Goal: Transaction & Acquisition: Purchase product/service

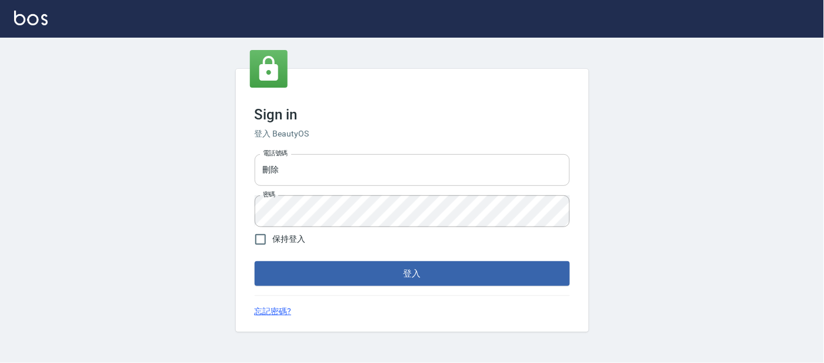
click at [373, 176] on input "刪除" at bounding box center [412, 170] width 315 height 32
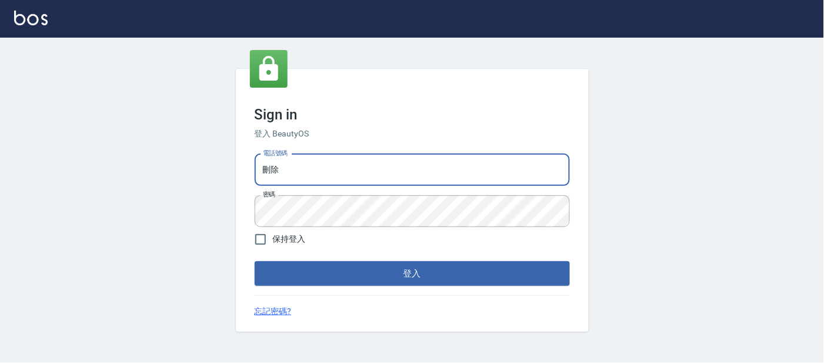
type input "25866822"
click at [332, 265] on button "登入" at bounding box center [412, 273] width 315 height 25
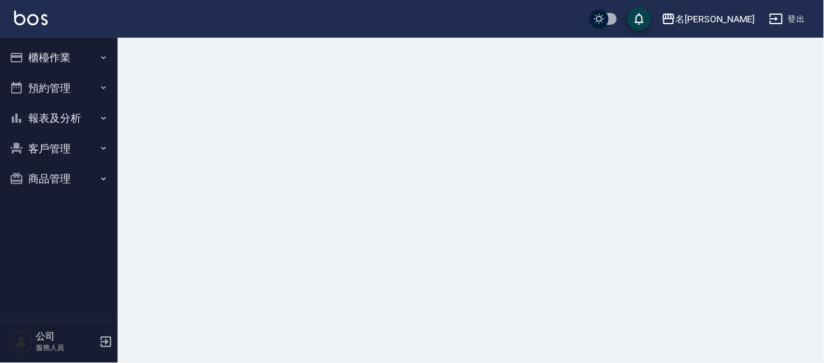
click at [59, 61] on button "櫃檯作業" at bounding box center [59, 57] width 108 height 31
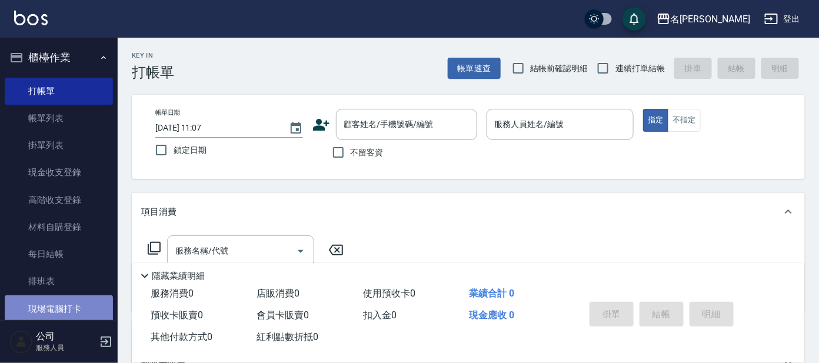
click at [64, 305] on link "現場電腦打卡" at bounding box center [59, 308] width 108 height 27
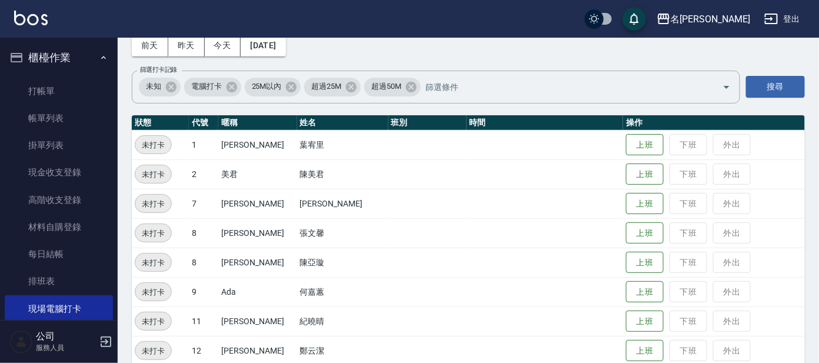
scroll to position [146, 0]
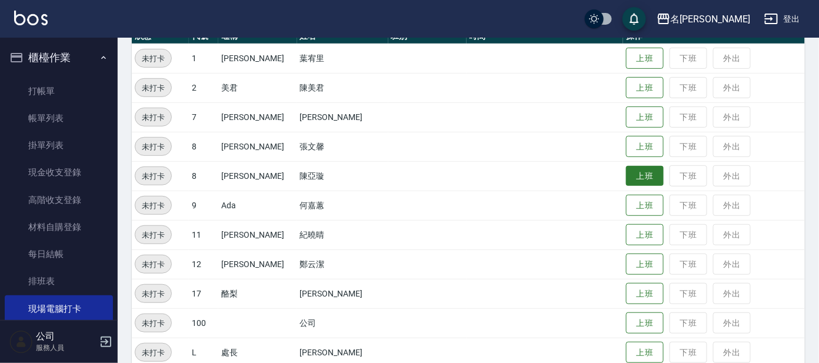
click at [626, 173] on button "上班" at bounding box center [645, 176] width 38 height 21
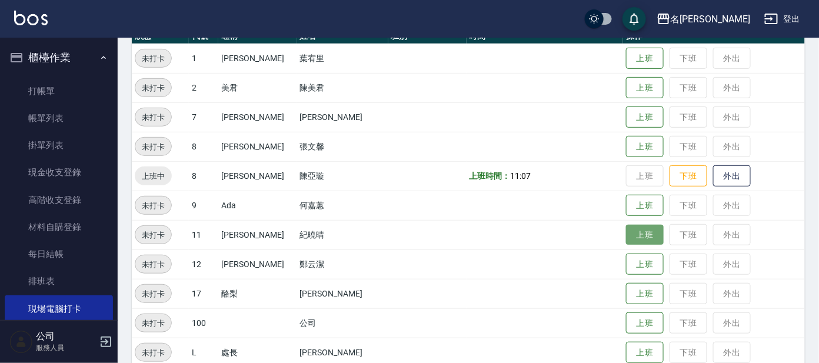
click at [626, 234] on button "上班" at bounding box center [645, 235] width 38 height 21
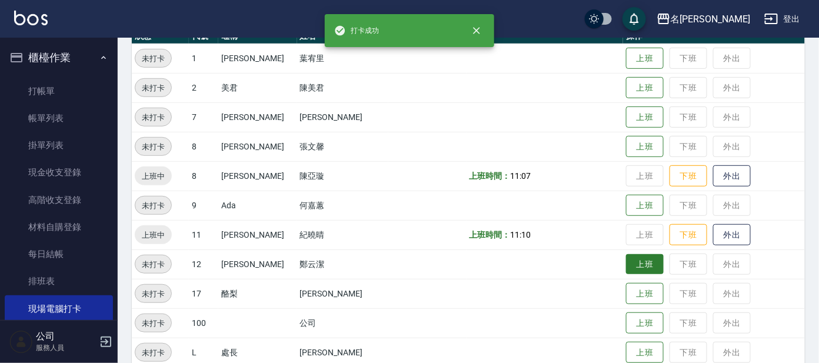
click at [626, 261] on button "上班" at bounding box center [645, 264] width 38 height 21
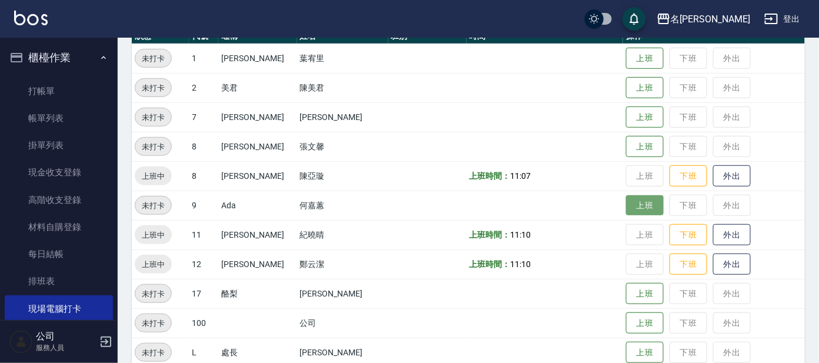
click at [626, 208] on button "上班" at bounding box center [645, 205] width 38 height 21
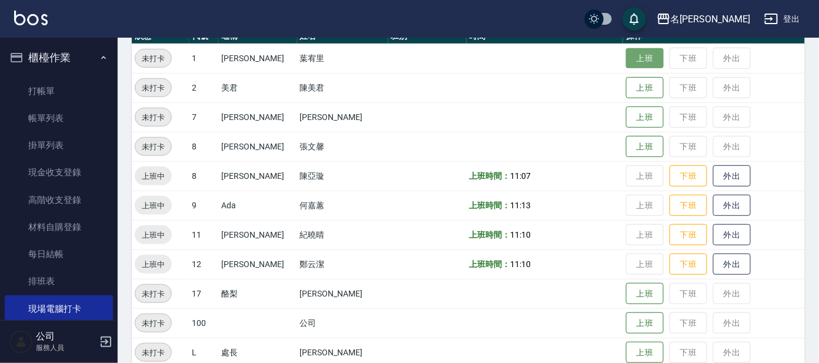
click at [635, 54] on button "上班" at bounding box center [645, 58] width 38 height 21
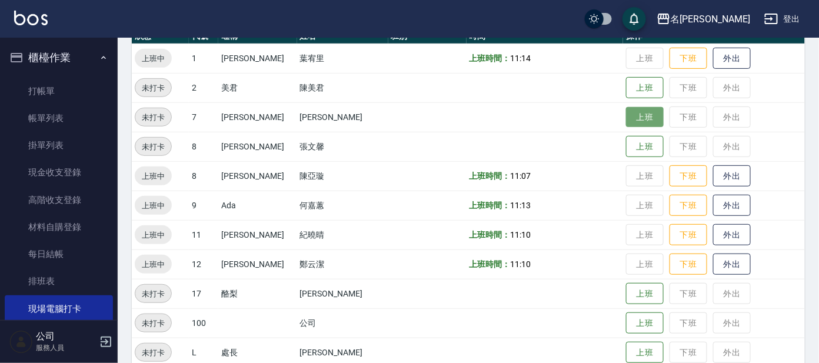
click at [626, 121] on button "上班" at bounding box center [645, 117] width 38 height 21
click at [623, 121] on td "上班 下班 外出" at bounding box center [714, 116] width 182 height 29
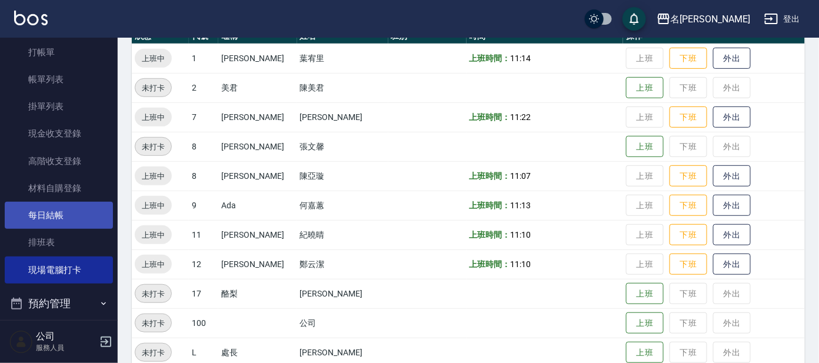
scroll to position [73, 0]
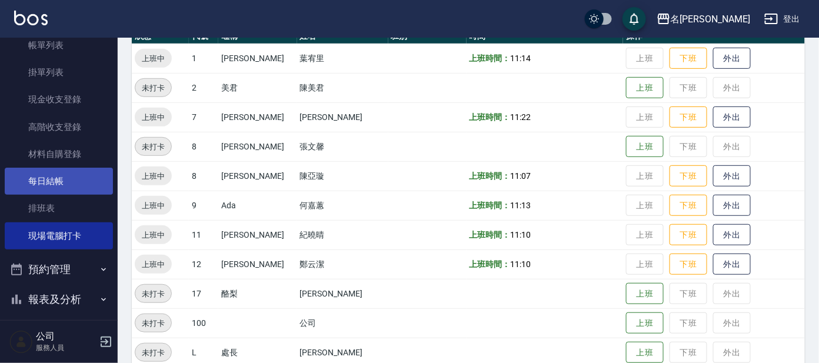
click at [55, 185] on link "每日結帳" at bounding box center [59, 181] width 108 height 27
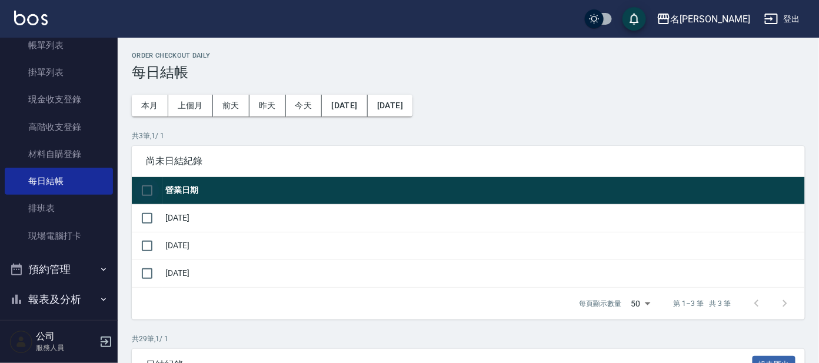
click at [147, 193] on input "checkbox" at bounding box center [147, 190] width 25 height 25
checkbox input "true"
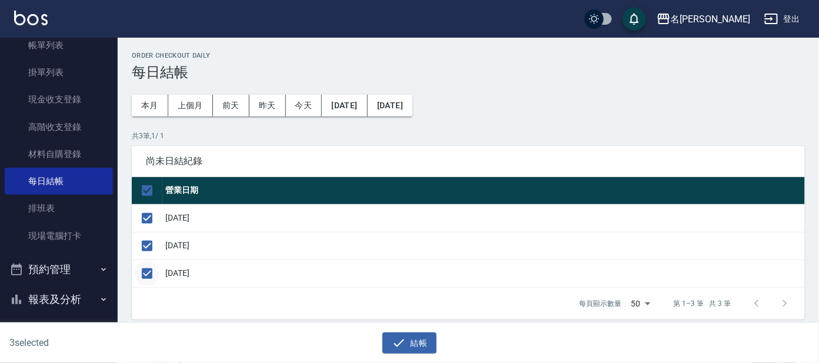
click at [141, 280] on input "checkbox" at bounding box center [147, 273] width 25 height 25
checkbox input "false"
click at [418, 339] on button "結帳" at bounding box center [409, 343] width 55 height 22
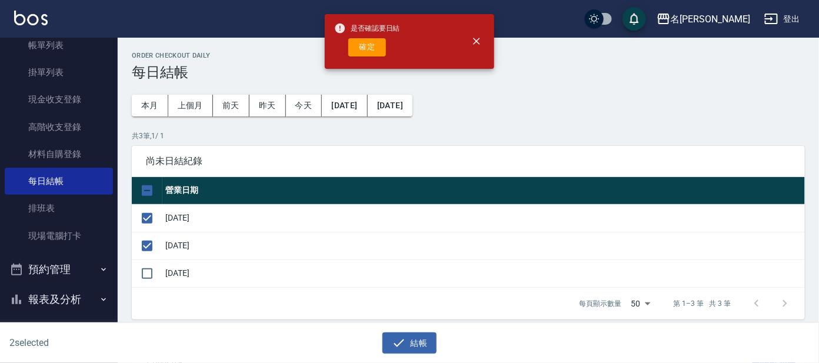
click at [366, 47] on button "確定" at bounding box center [367, 47] width 38 height 18
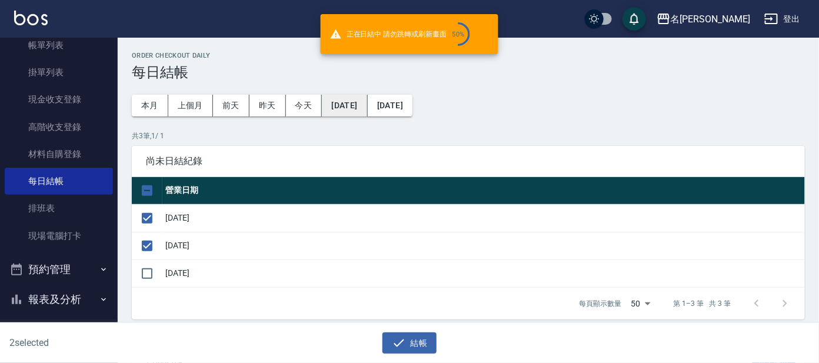
checkbox input "false"
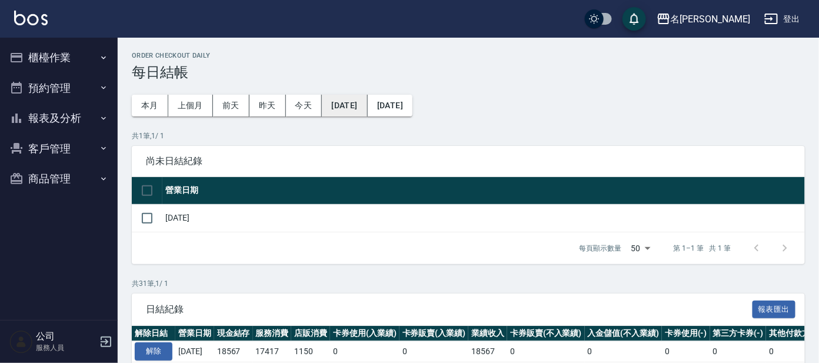
click at [339, 103] on button "[DATE]" at bounding box center [344, 106] width 45 height 22
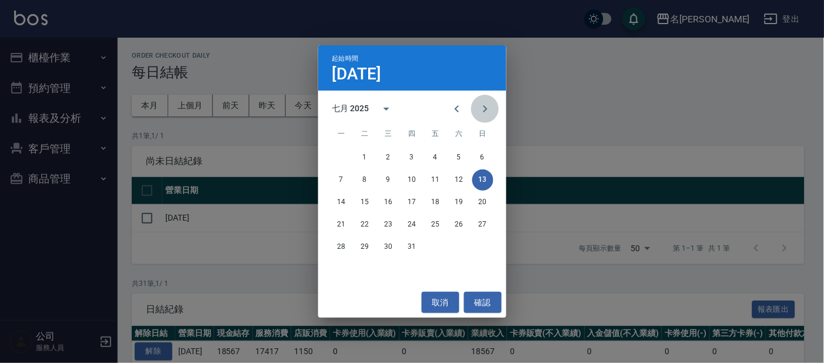
click at [478, 116] on button "Next month" at bounding box center [485, 109] width 28 height 28
click at [343, 201] on button "11" at bounding box center [341, 202] width 21 height 21
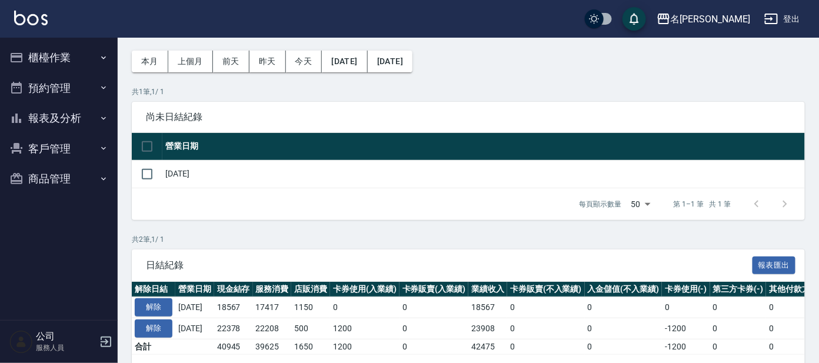
scroll to position [92, 0]
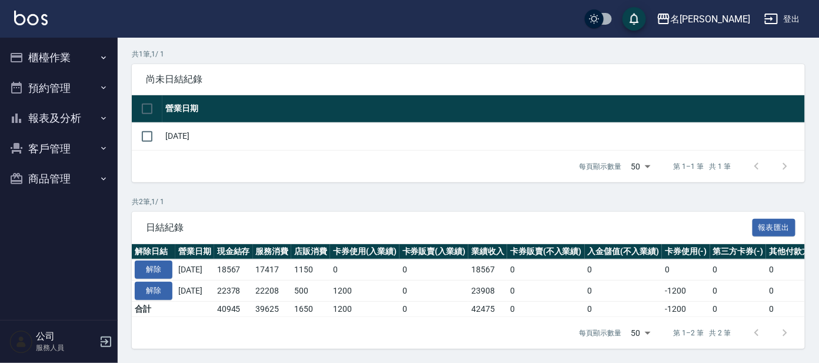
click at [298, 159] on div "每頁顯示數量 50 50 第 1–1 筆 共 1 筆" at bounding box center [468, 167] width 673 height 32
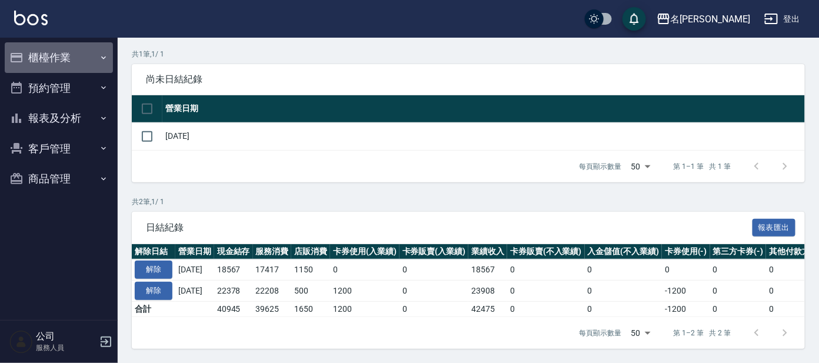
drag, startPoint x: 41, startPoint y: 42, endPoint x: 39, endPoint y: 48, distance: 6.6
click at [40, 47] on button "櫃檯作業" at bounding box center [59, 57] width 108 height 31
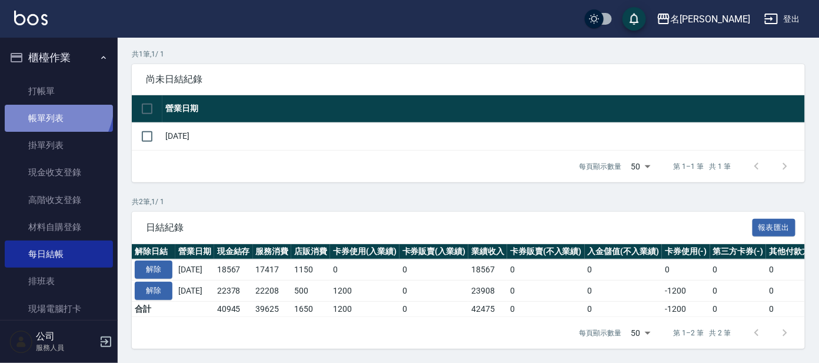
click at [42, 105] on link "帳單列表" at bounding box center [59, 118] width 108 height 27
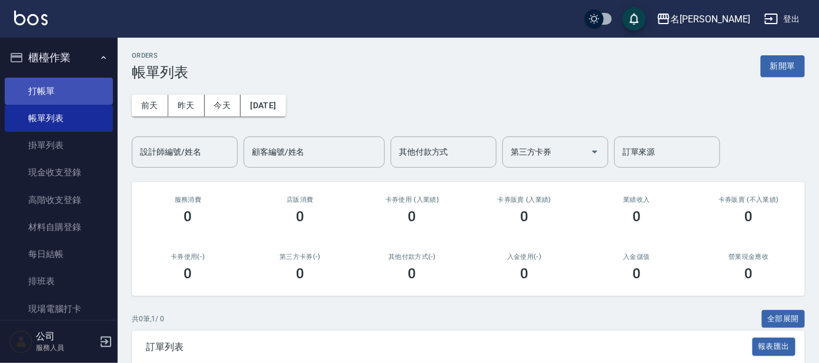
drag, startPoint x: 70, startPoint y: 88, endPoint x: 62, endPoint y: 85, distance: 8.7
click at [69, 88] on link "打帳單" at bounding box center [59, 91] width 108 height 27
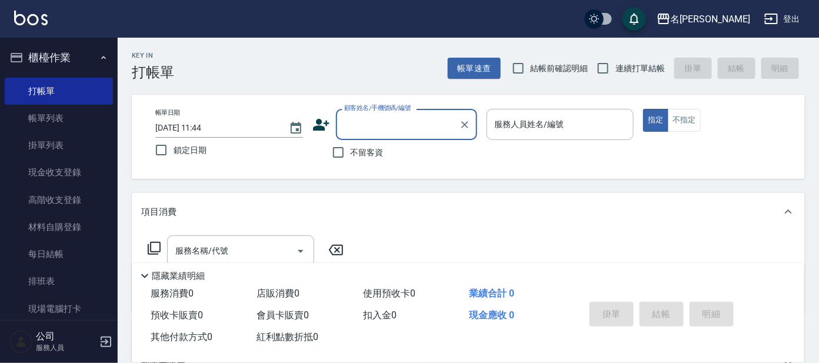
click at [639, 62] on span "連續打單結帳" at bounding box center [639, 68] width 49 height 12
click at [615, 62] on input "連續打單結帳" at bounding box center [603, 68] width 25 height 25
checkbox input "true"
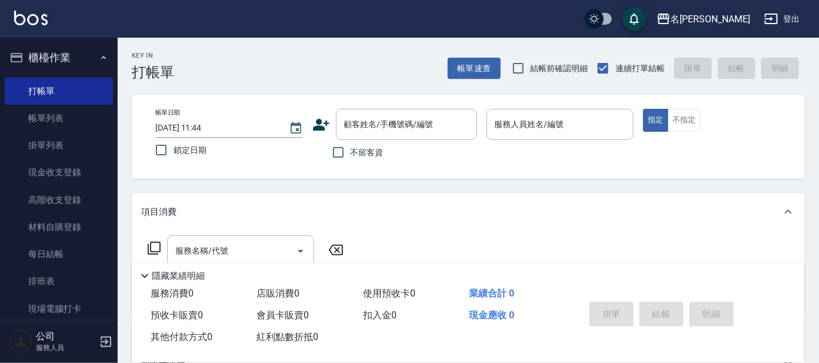
drag, startPoint x: 362, startPoint y: 337, endPoint x: 366, endPoint y: 327, distance: 10.8
click at [366, 327] on div "服務消費 0 店販消費 0 使用預收卡 0 業績合計 0 預收卡販賣 0 會員卡販賣 0 扣入金 0 現金應收 0 其他付款方式 0 紅利點數折抵 0" at bounding box center [351, 315] width 439 height 65
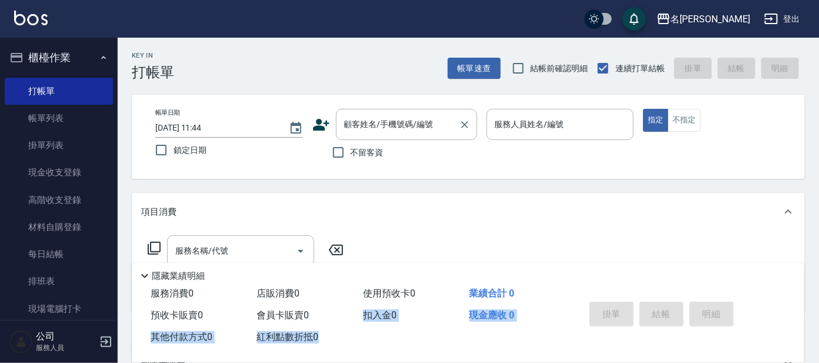
drag, startPoint x: 366, startPoint y: 327, endPoint x: 400, endPoint y: 118, distance: 212.1
click at [404, 110] on div "顧客姓名/手機號碼/編號" at bounding box center [406, 124] width 141 height 31
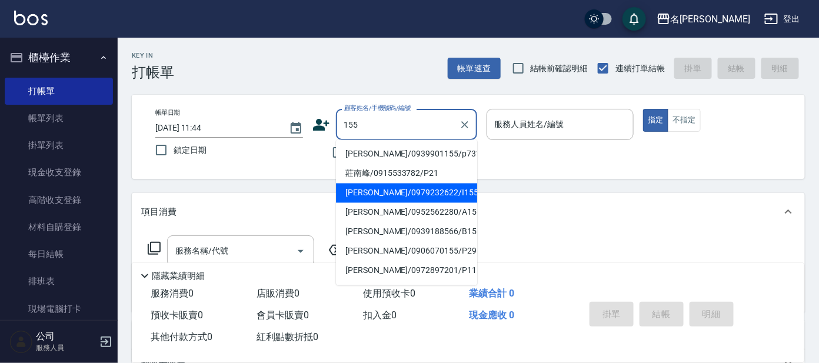
click at [375, 192] on li "[PERSON_NAME]/0979232622/I155" at bounding box center [406, 193] width 141 height 19
type input "[PERSON_NAME]/0979232622/I155"
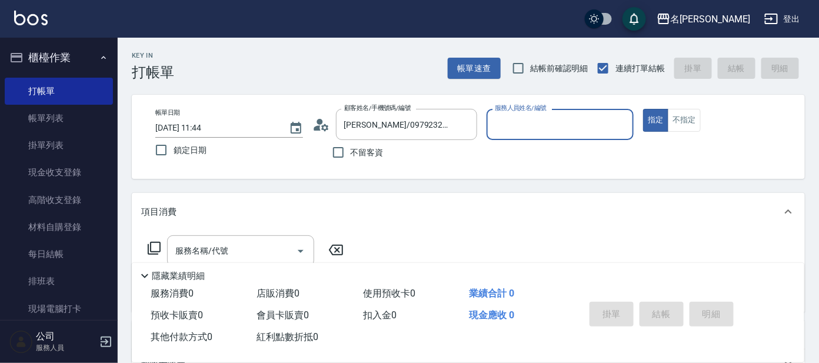
type input "Ada-9"
click at [190, 238] on div "服務名稱/代號" at bounding box center [240, 250] width 147 height 31
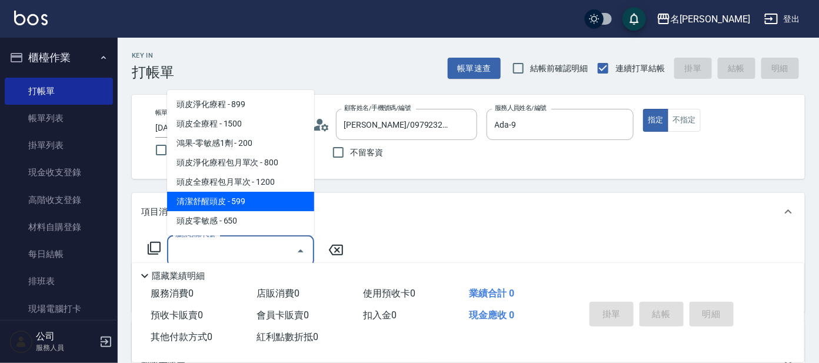
click at [252, 195] on span "清潔舒醒頭皮 - 599" at bounding box center [240, 201] width 147 height 19
type input "清潔舒醒頭皮(110)"
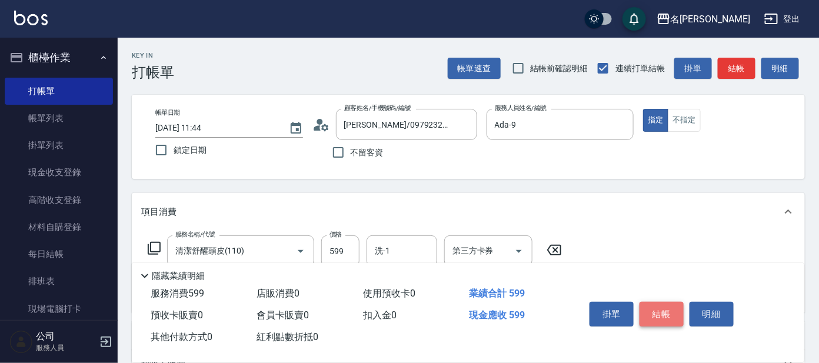
click at [666, 307] on button "結帳" at bounding box center [661, 314] width 44 height 25
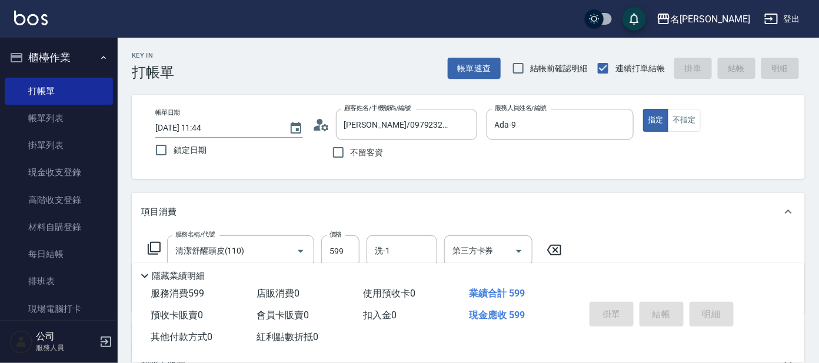
type input "[DATE] 12:20"
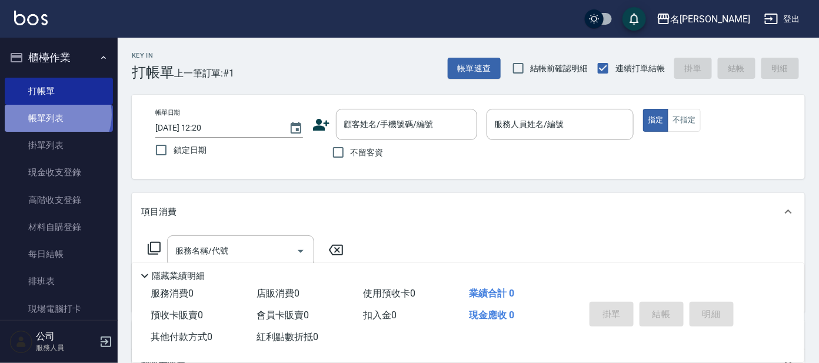
click at [55, 115] on link "帳單列表" at bounding box center [59, 118] width 108 height 27
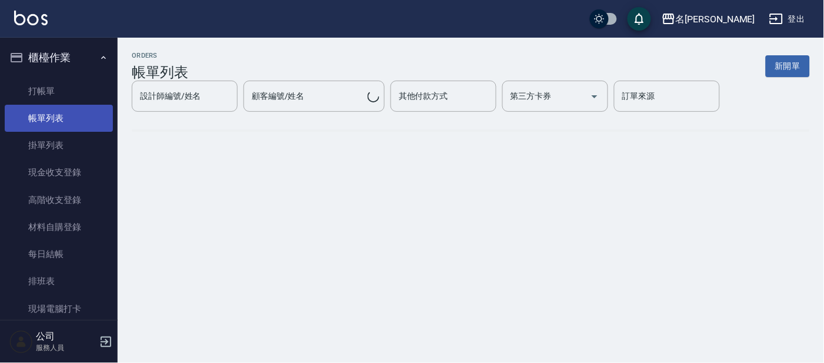
drag, startPoint x: 55, startPoint y: 115, endPoint x: 104, endPoint y: 108, distance: 48.7
click at [55, 114] on link "帳單列表" at bounding box center [59, 118] width 108 height 27
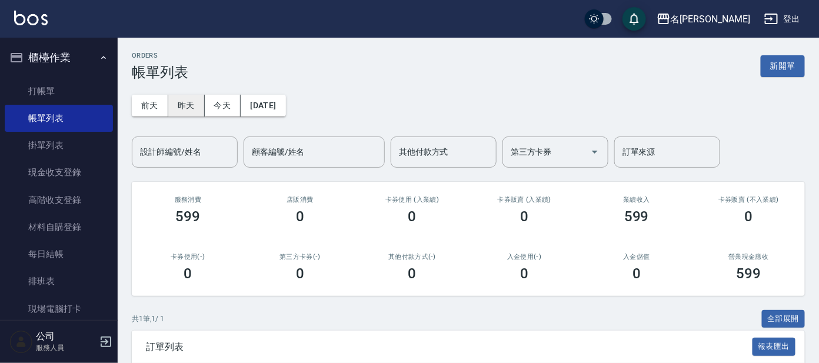
click at [184, 109] on button "昨天" at bounding box center [186, 106] width 36 height 22
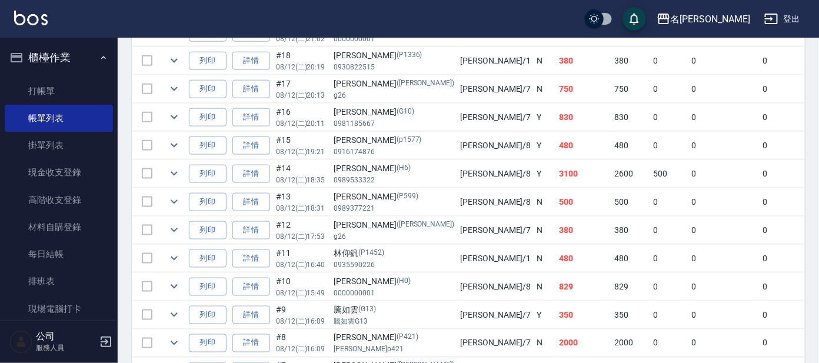
scroll to position [367, 0]
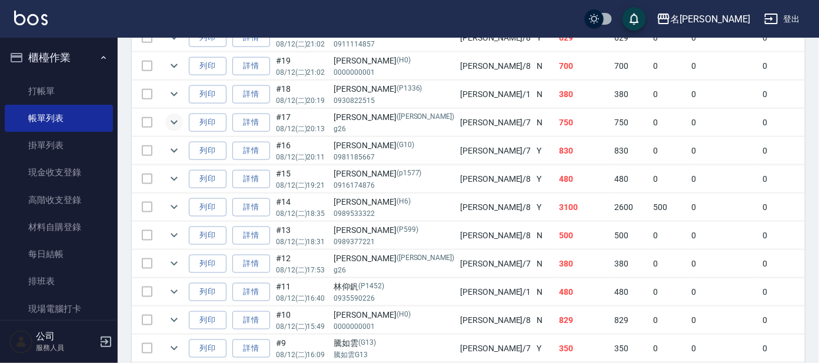
click at [172, 119] on icon "expand row" at bounding box center [174, 122] width 14 height 14
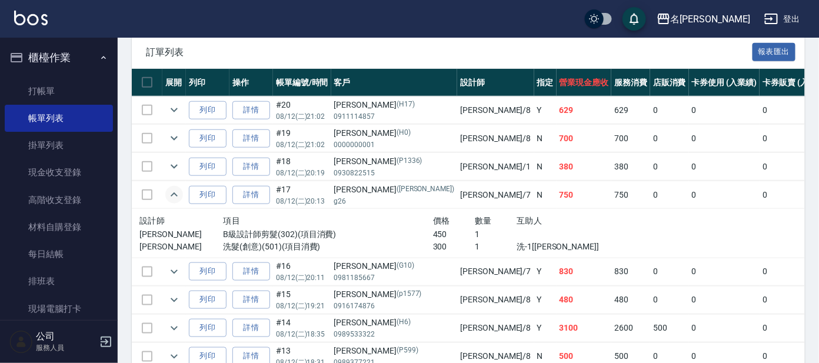
scroll to position [294, 0]
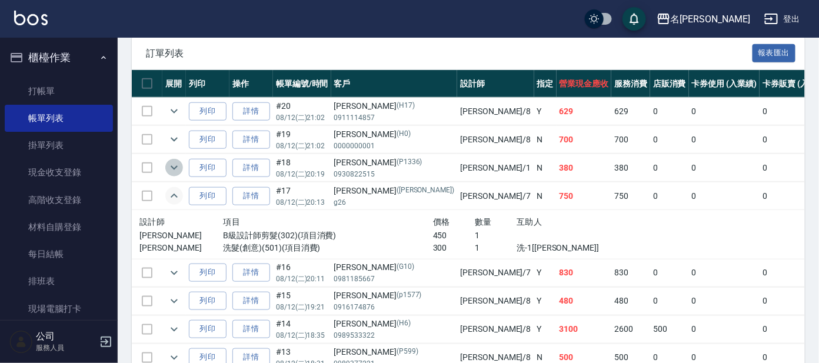
click at [173, 164] on icon "expand row" at bounding box center [174, 168] width 14 height 14
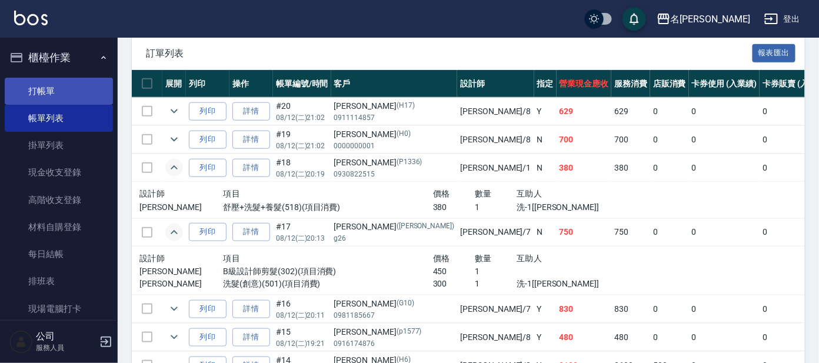
click at [46, 83] on link "打帳單" at bounding box center [59, 91] width 108 height 27
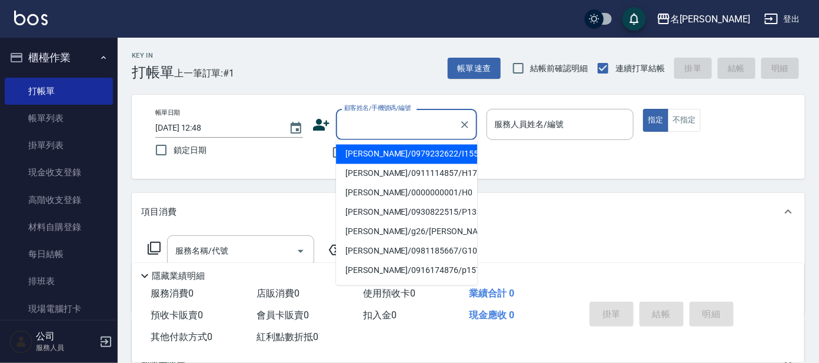
click at [368, 117] on input "顧客姓名/手機號碼/編號" at bounding box center [397, 124] width 113 height 21
type input "ㄇ"
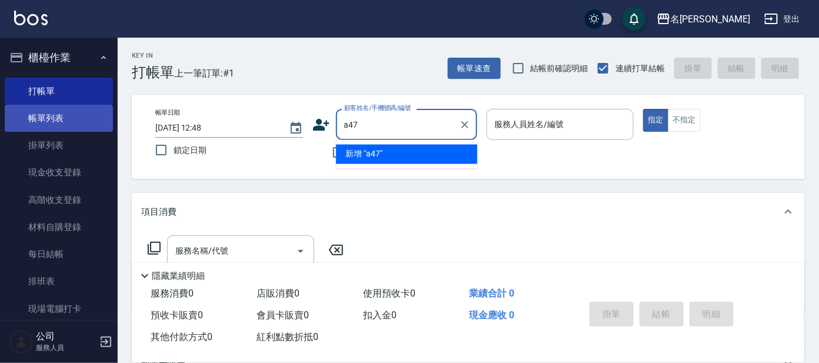
type input "a47"
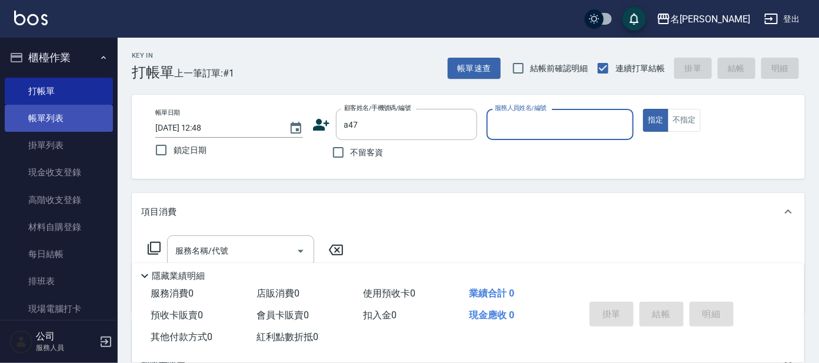
click at [643, 109] on button "指定" at bounding box center [655, 120] width 25 height 23
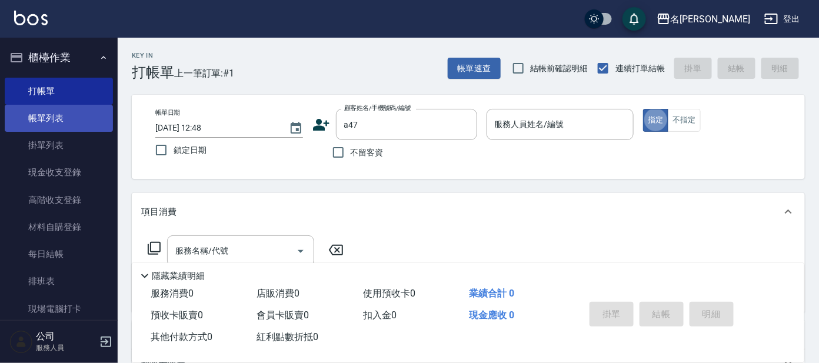
type button "true"
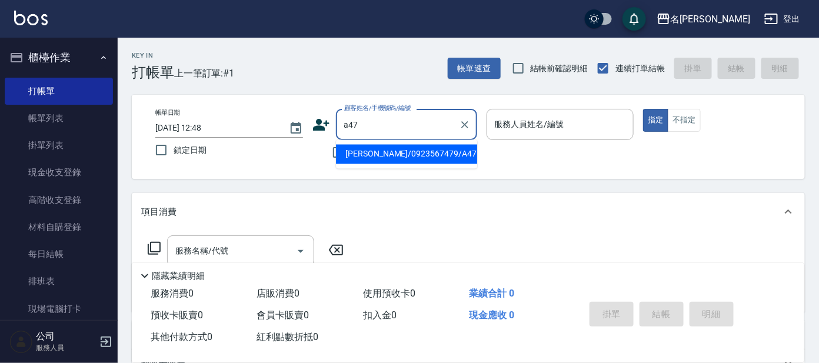
click at [428, 124] on input "a47" at bounding box center [397, 124] width 113 height 21
click at [404, 149] on li "[PERSON_NAME]/0923567479/A47" at bounding box center [406, 154] width 141 height 19
type input "[PERSON_NAME]/0923567479/A47"
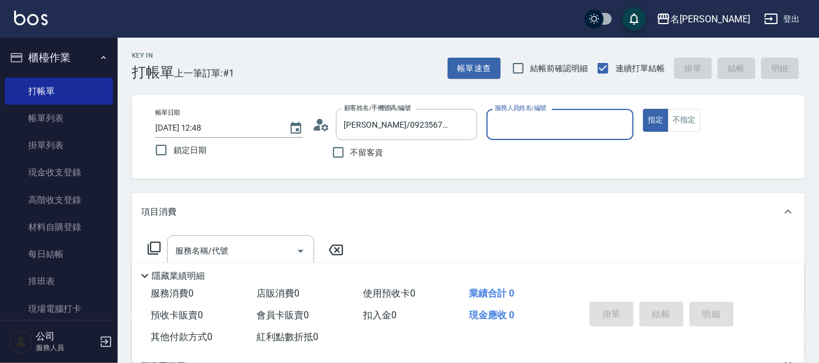
type input "宥里-1"
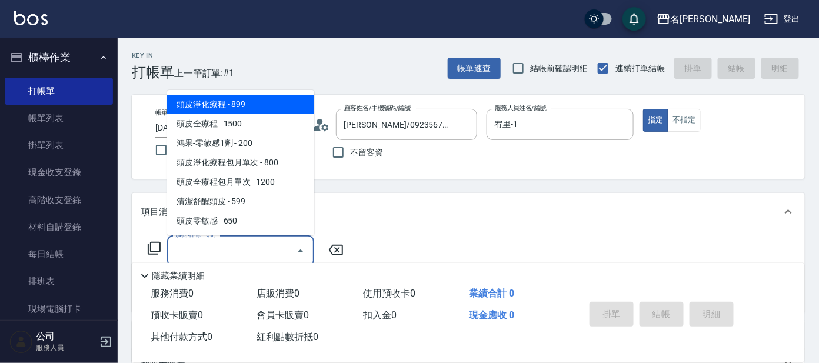
click at [242, 254] on input "服務名稱/代號" at bounding box center [231, 251] width 119 height 21
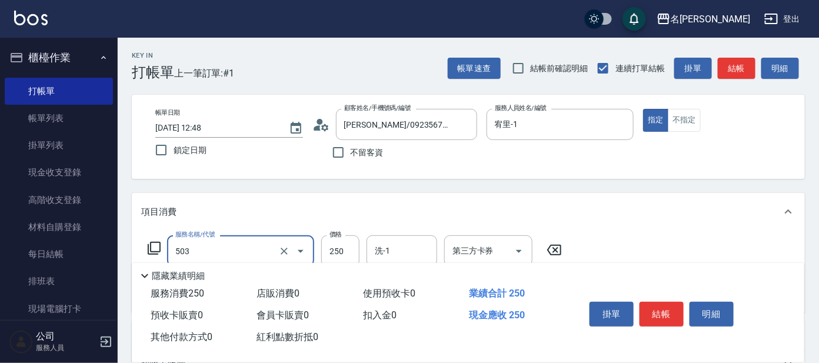
type input "洗髮(兒童)(503)"
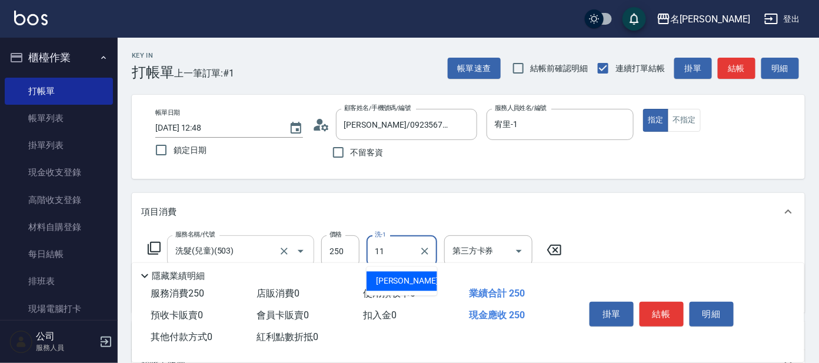
type input "[PERSON_NAME]-11"
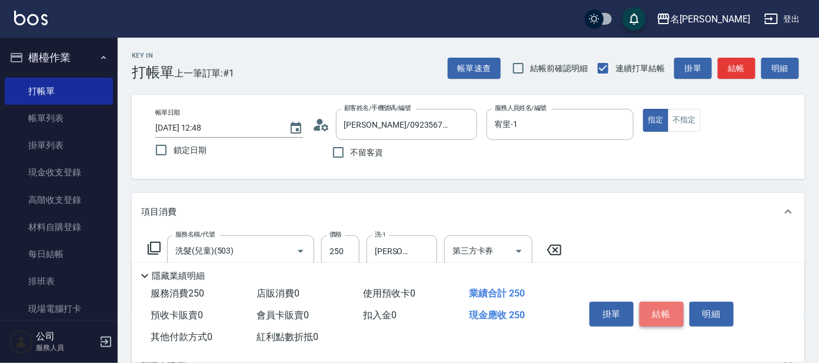
click at [662, 311] on button "結帳" at bounding box center [661, 314] width 44 height 25
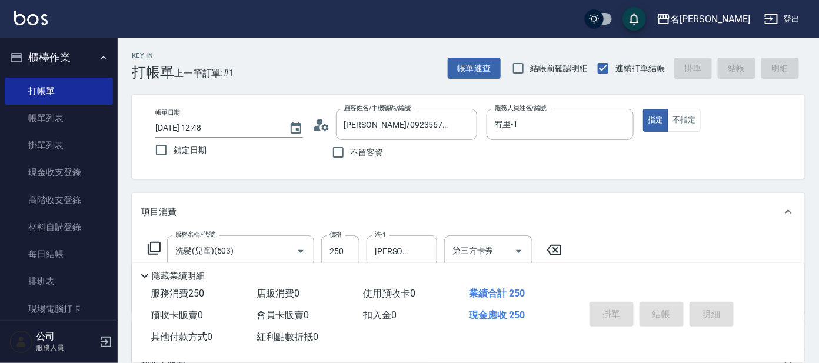
type input "[DATE] 12:53"
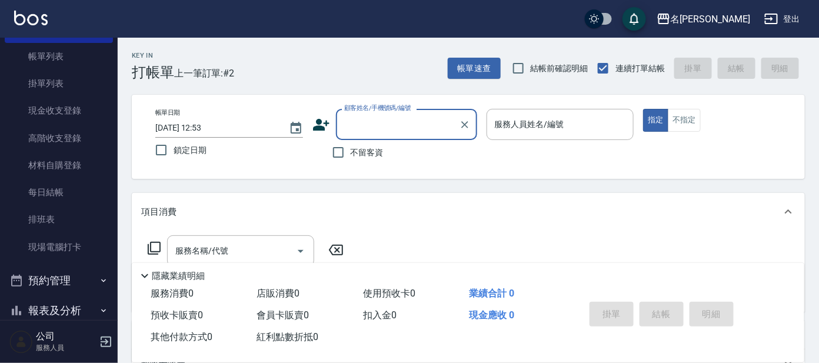
scroll to position [141, 0]
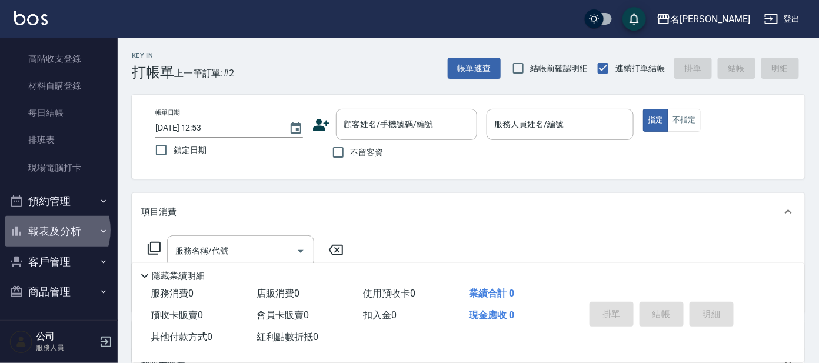
drag, startPoint x: 49, startPoint y: 229, endPoint x: 54, endPoint y: 219, distance: 11.6
click at [49, 226] on button "報表及分析" at bounding box center [59, 231] width 108 height 31
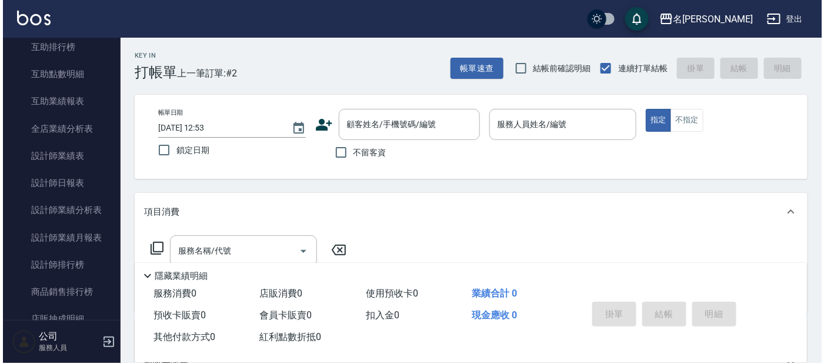
scroll to position [469, 0]
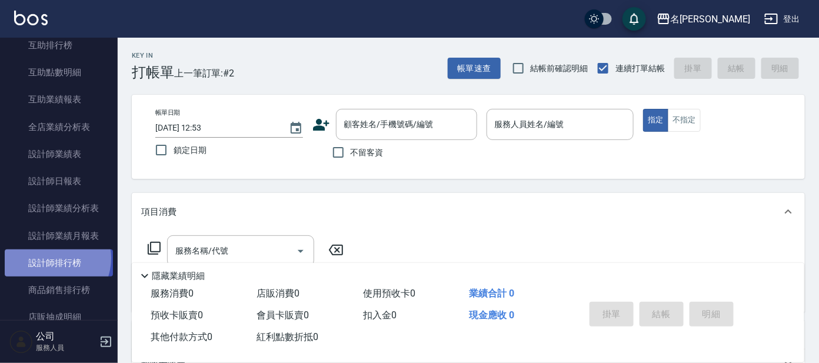
drag, startPoint x: 50, startPoint y: 257, endPoint x: 58, endPoint y: 249, distance: 11.2
click at [50, 256] on link "設計師排行榜" at bounding box center [59, 262] width 108 height 27
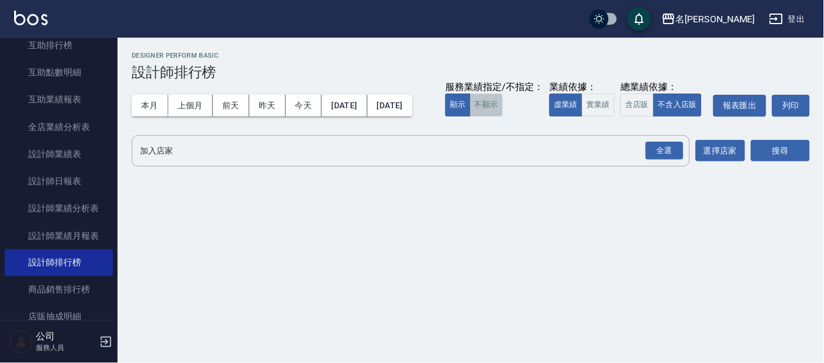
click at [470, 116] on button "不顯示" at bounding box center [486, 105] width 33 height 23
click at [582, 116] on button "實業績" at bounding box center [598, 105] width 33 height 23
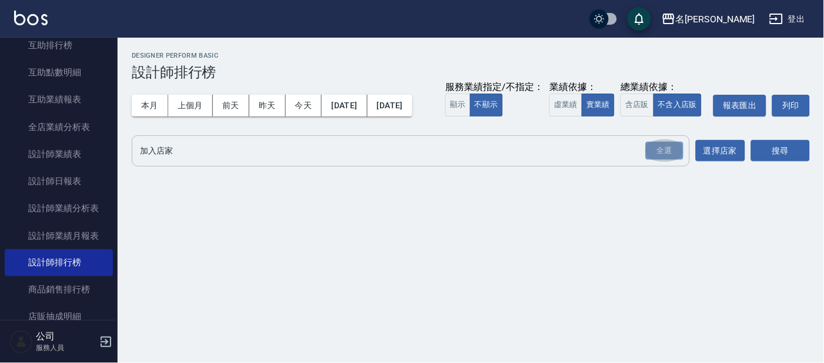
drag, startPoint x: 667, startPoint y: 172, endPoint x: 682, endPoint y: 185, distance: 19.6
click at [675, 160] on div "全選" at bounding box center [665, 151] width 38 height 18
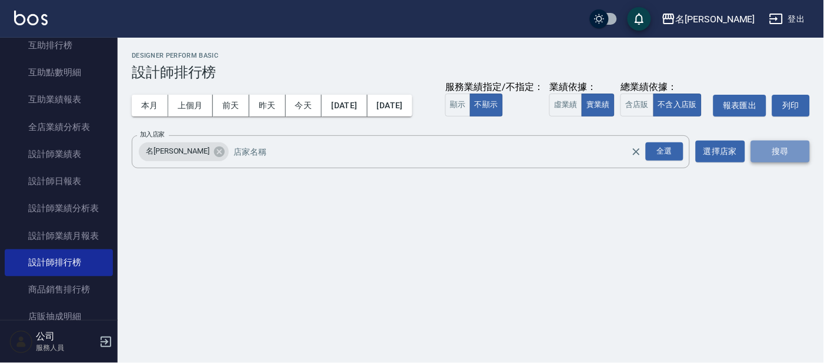
click at [762, 162] on button "搜尋" at bounding box center [780, 152] width 59 height 22
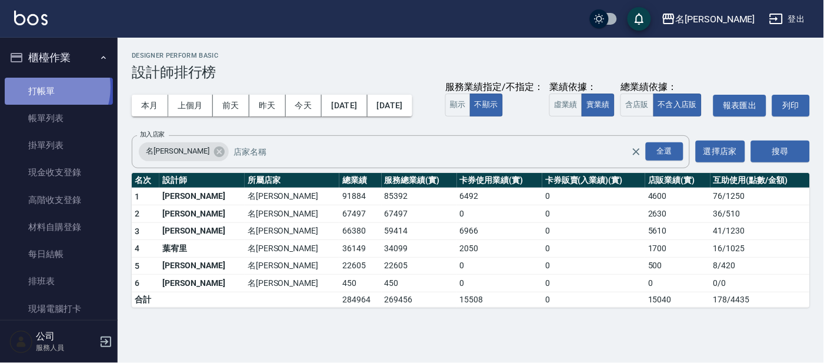
click at [44, 87] on link "打帳單" at bounding box center [59, 91] width 108 height 27
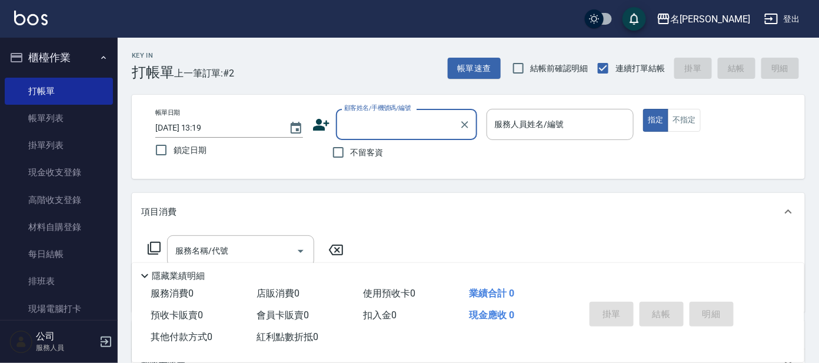
click at [380, 124] on input "顧客姓名/手機號碼/編號" at bounding box center [397, 124] width 113 height 21
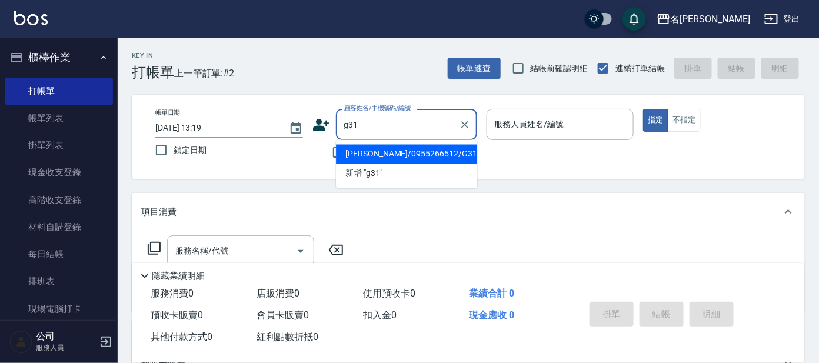
type input "[PERSON_NAME]/0955266512/G31"
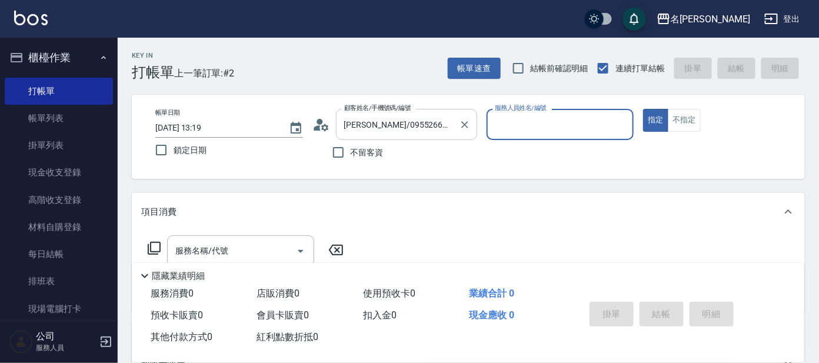
type input "[PERSON_NAME]-7"
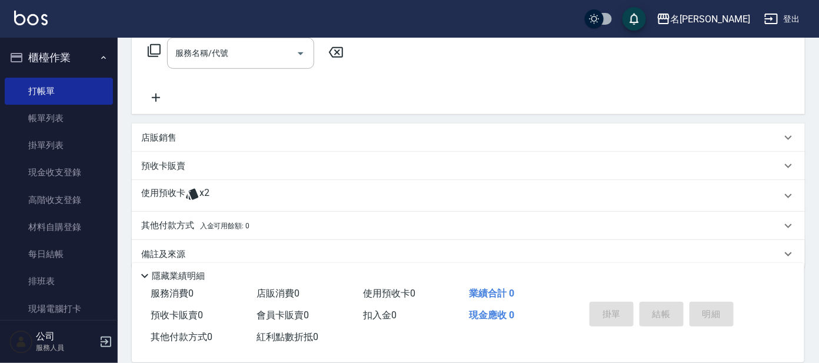
scroll to position [191, 0]
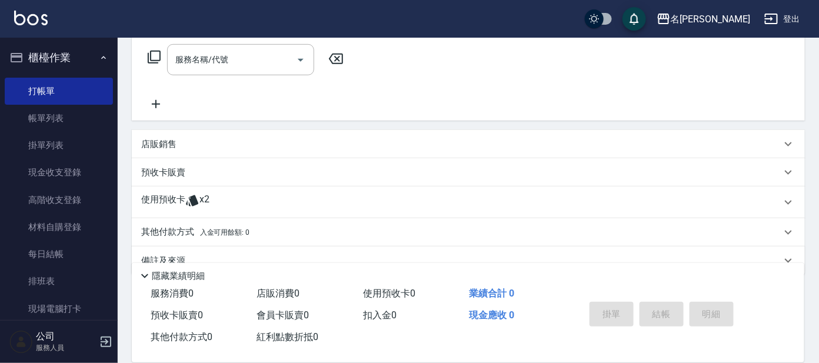
click at [166, 201] on p "使用預收卡" at bounding box center [163, 203] width 44 height 18
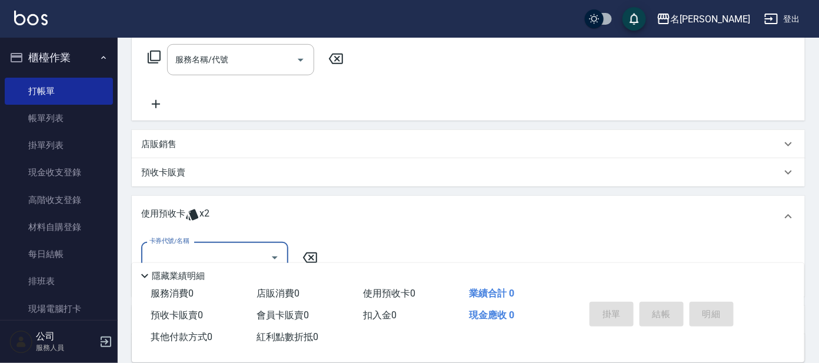
scroll to position [0, 0]
click at [222, 255] on input "卡券代號/名稱" at bounding box center [205, 257] width 119 height 21
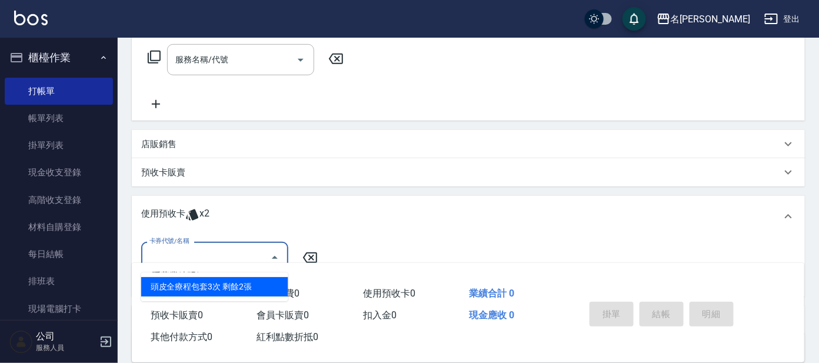
click at [198, 283] on div "頭皮全療程包套3次 剩餘2張" at bounding box center [214, 286] width 147 height 19
type input "頭皮全療程包套3次"
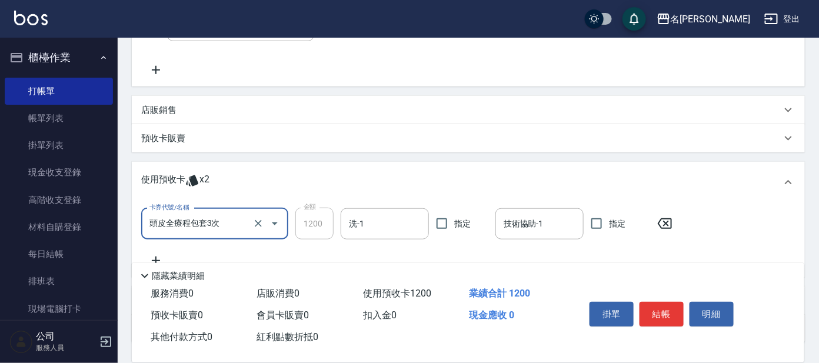
scroll to position [315, 0]
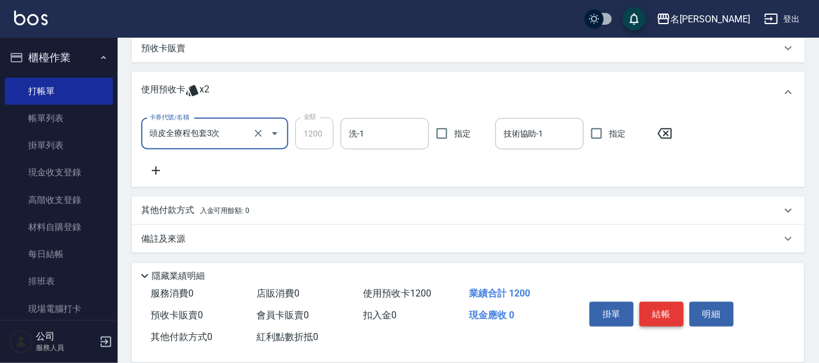
click at [649, 309] on button "結帳" at bounding box center [661, 314] width 44 height 25
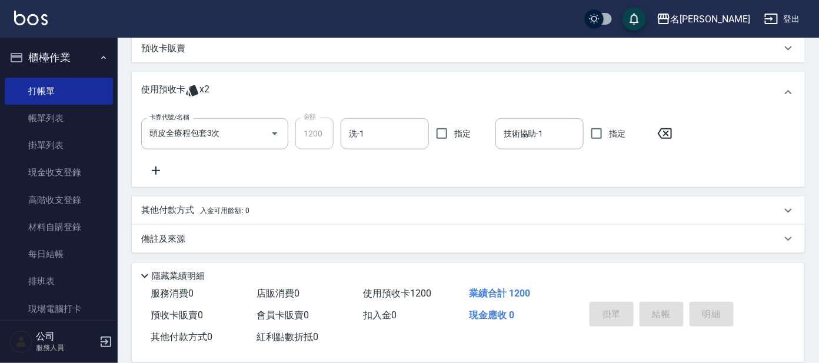
type input "[DATE] 13:20"
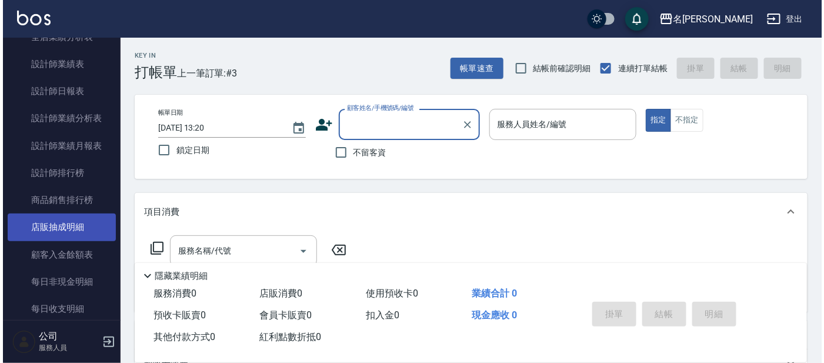
scroll to position [557, 0]
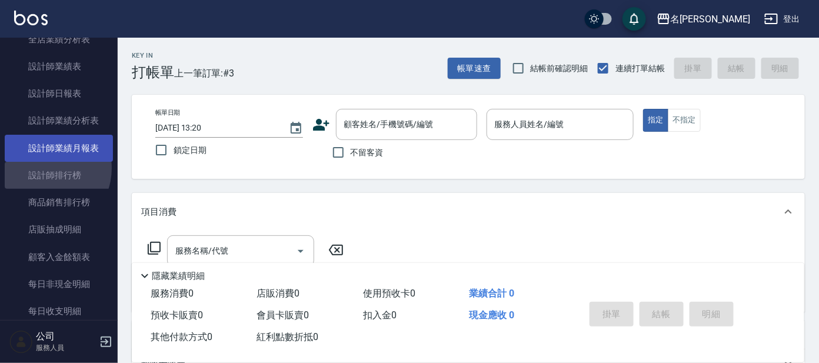
drag, startPoint x: 44, startPoint y: 168, endPoint x: 76, endPoint y: 154, distance: 34.5
click at [44, 168] on link "設計師排行榜" at bounding box center [59, 175] width 108 height 27
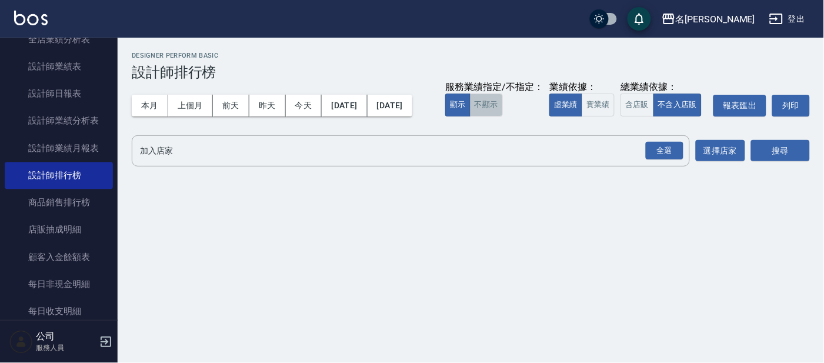
drag, startPoint x: 172, startPoint y: 141, endPoint x: 178, endPoint y: 142, distance: 6.0
click at [470, 116] on button "不顯示" at bounding box center [486, 105] width 33 height 23
click at [582, 116] on button "實業績" at bounding box center [598, 105] width 33 height 23
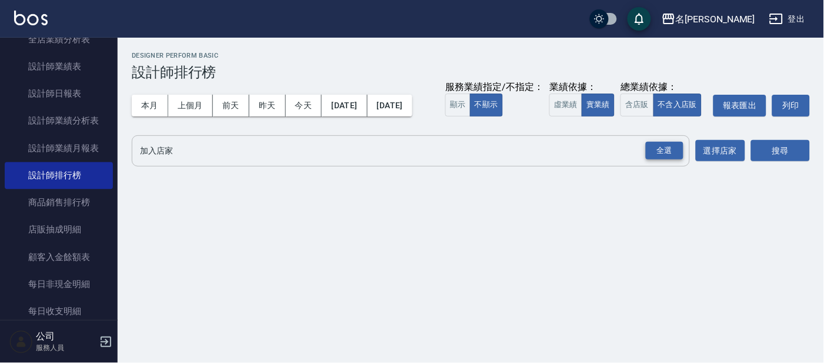
click at [646, 160] on div "全選" at bounding box center [665, 151] width 38 height 18
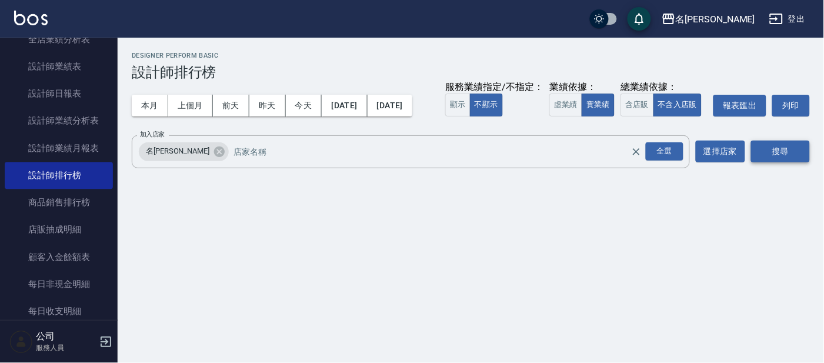
click at [773, 162] on button "搜尋" at bounding box center [780, 152] width 59 height 22
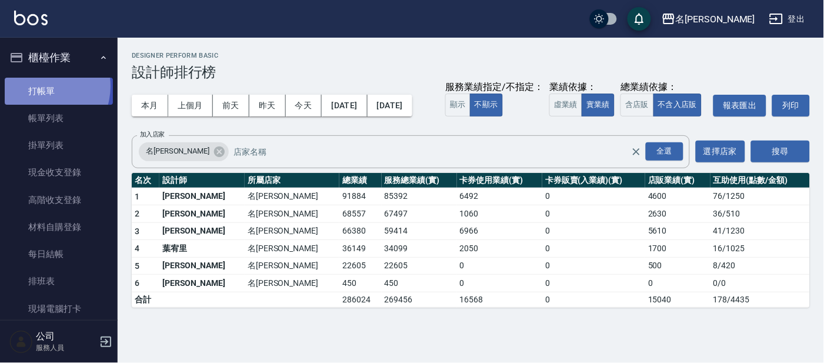
drag, startPoint x: 42, startPoint y: 86, endPoint x: 55, endPoint y: 78, distance: 14.8
click at [42, 84] on link "打帳單" at bounding box center [59, 91] width 108 height 27
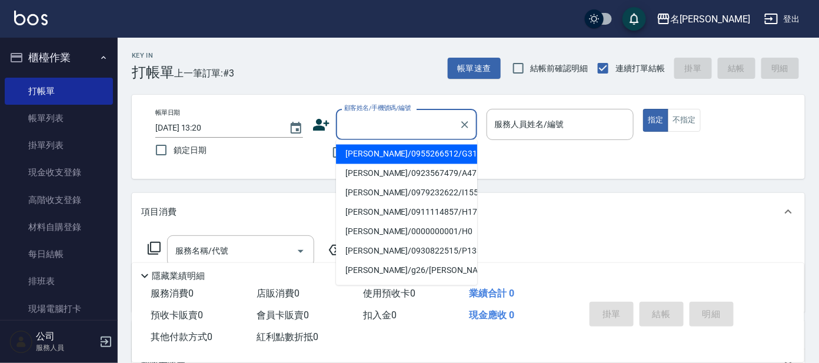
click at [402, 125] on input "顧客姓名/手機號碼/編號" at bounding box center [397, 124] width 113 height 21
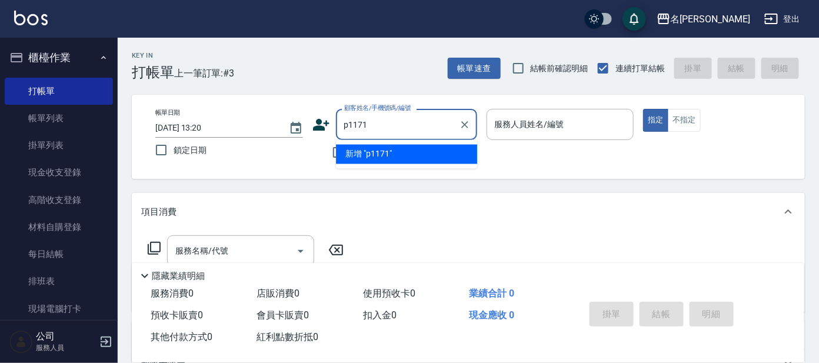
type input "p1171"
click at [407, 119] on input "p1171" at bounding box center [397, 124] width 113 height 21
click at [318, 127] on icon at bounding box center [321, 125] width 16 height 12
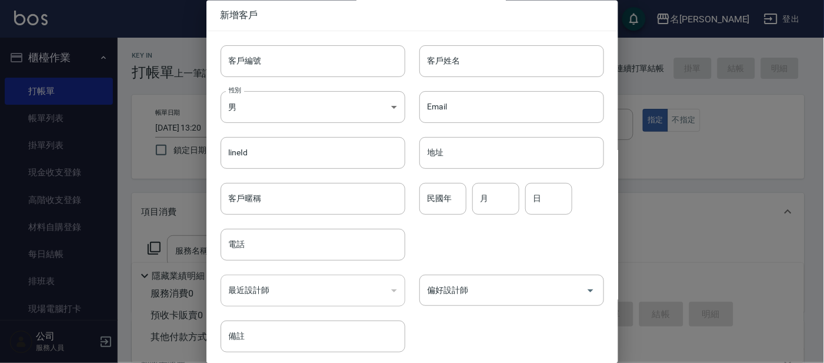
type input "p1171"
click at [185, 21] on div at bounding box center [412, 181] width 824 height 363
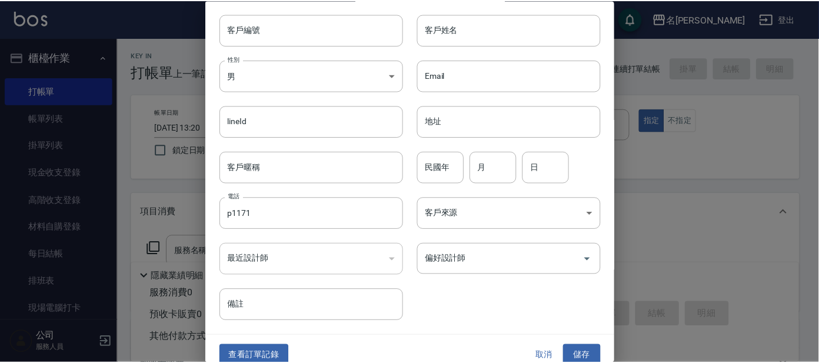
scroll to position [44, 0]
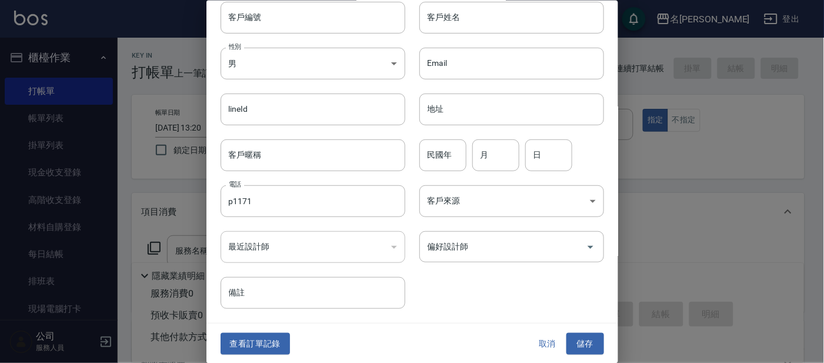
click at [532, 344] on button "取消" at bounding box center [548, 344] width 38 height 22
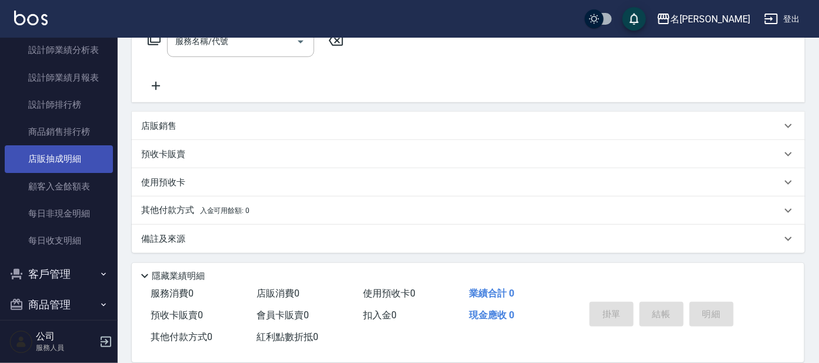
scroll to position [640, 0]
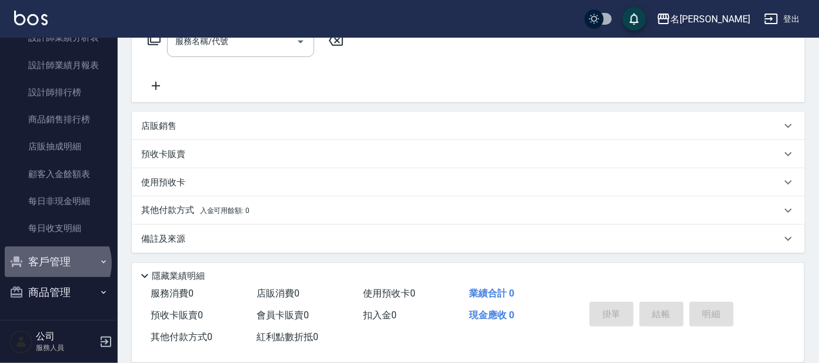
click at [56, 262] on button "客戶管理" at bounding box center [59, 261] width 108 height 31
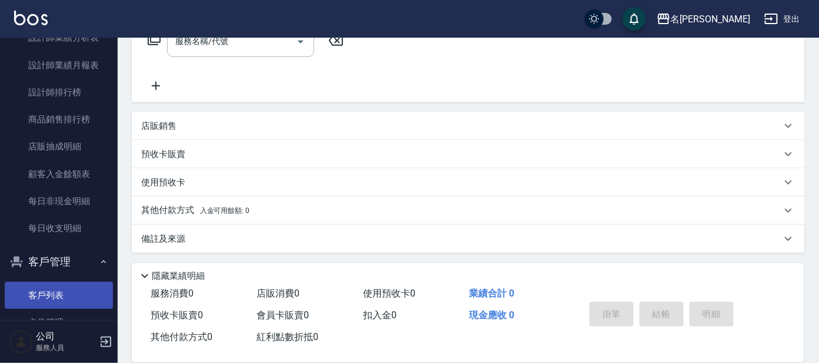
click at [47, 292] on link "客戶列表" at bounding box center [59, 295] width 108 height 27
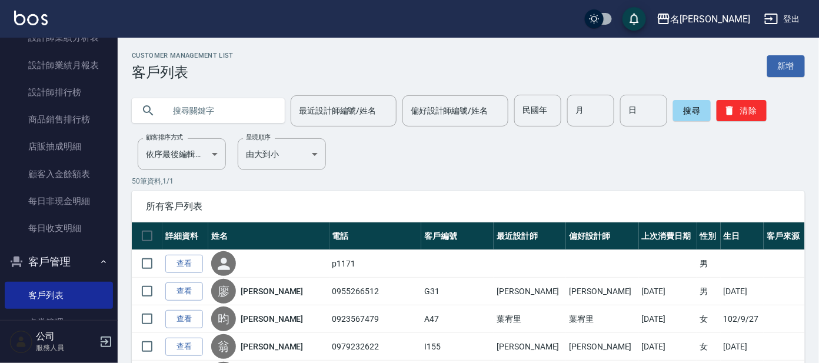
click at [225, 112] on input "text" at bounding box center [220, 111] width 111 height 32
type input "p1171"
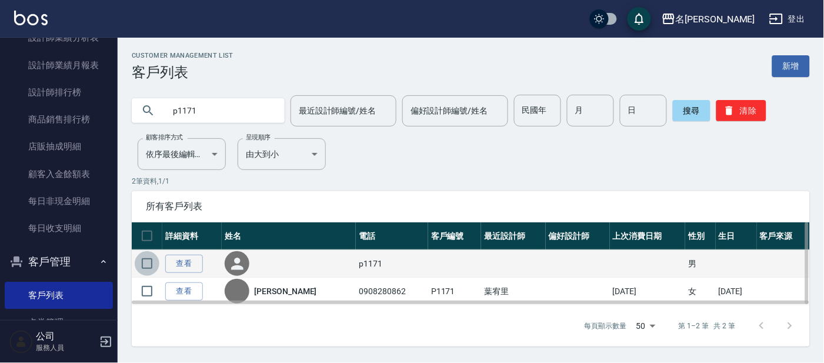
click at [148, 264] on input "checkbox" at bounding box center [147, 263] width 25 height 25
checkbox input "true"
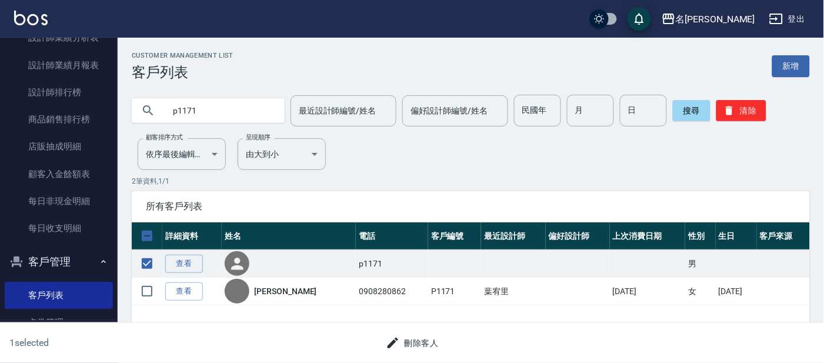
click at [419, 341] on button "刪除客人" at bounding box center [412, 343] width 62 height 22
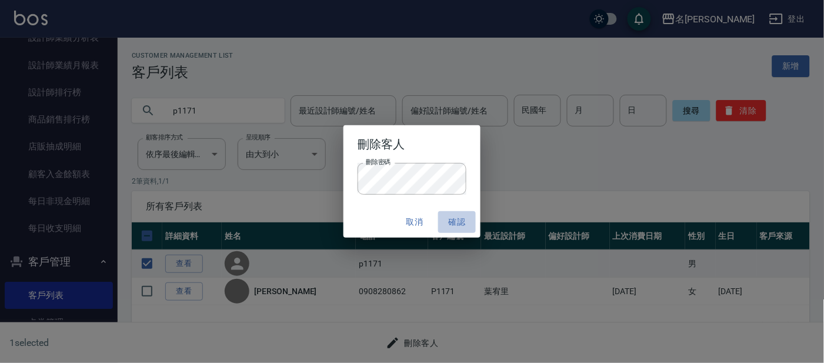
click at [458, 221] on button "確認" at bounding box center [457, 222] width 38 height 22
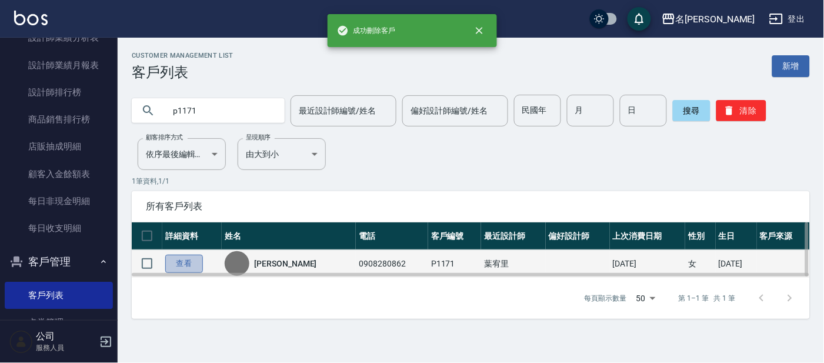
click at [176, 262] on link "查看" at bounding box center [184, 264] width 38 height 18
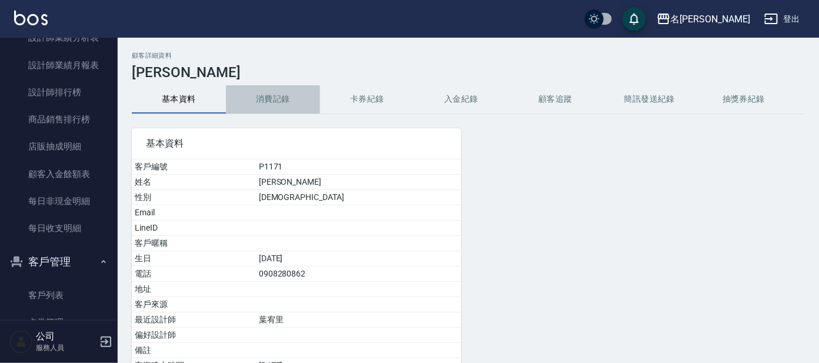
click at [276, 100] on button "消費記錄" at bounding box center [273, 99] width 94 height 28
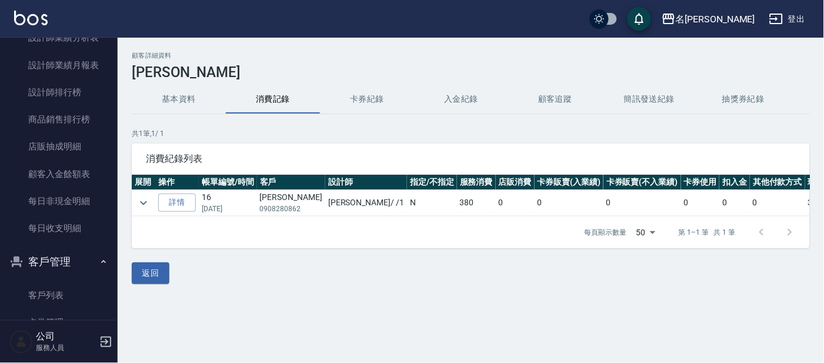
click at [271, 112] on span at bounding box center [273, 112] width 94 height 1
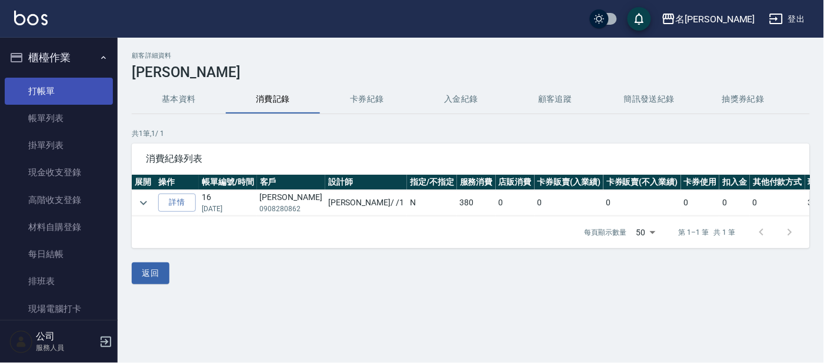
click at [52, 98] on link "打帳單" at bounding box center [59, 91] width 108 height 27
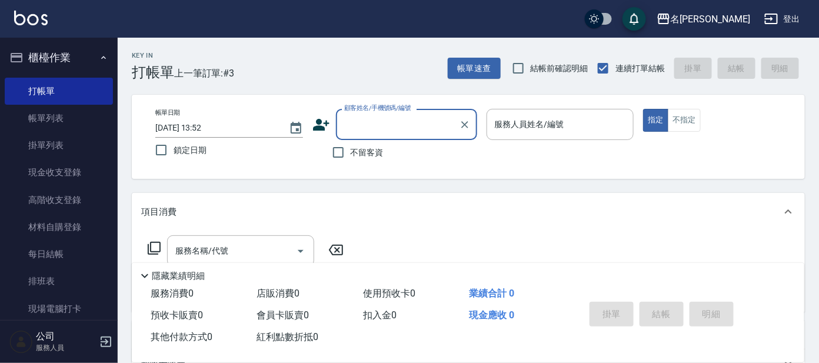
click at [377, 128] on input "顧客姓名/手機號碼/編號" at bounding box center [397, 124] width 113 height 21
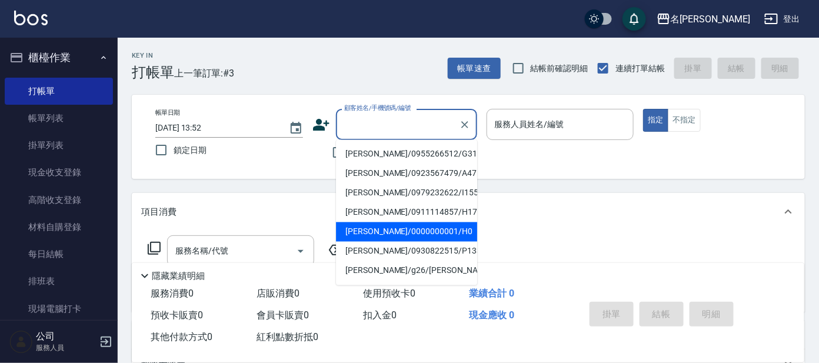
drag, startPoint x: 384, startPoint y: 231, endPoint x: 398, endPoint y: 207, distance: 27.9
click at [384, 231] on li "[PERSON_NAME]/0000000001/H0" at bounding box center [406, 231] width 141 height 19
type input "[PERSON_NAME]/0000000001/H0"
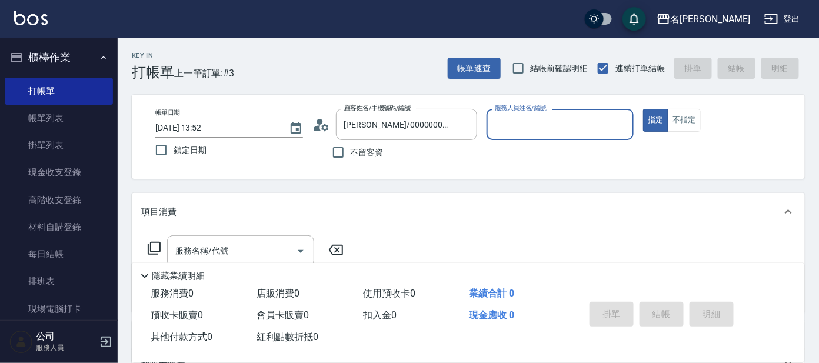
type input "[PERSON_NAME]-8"
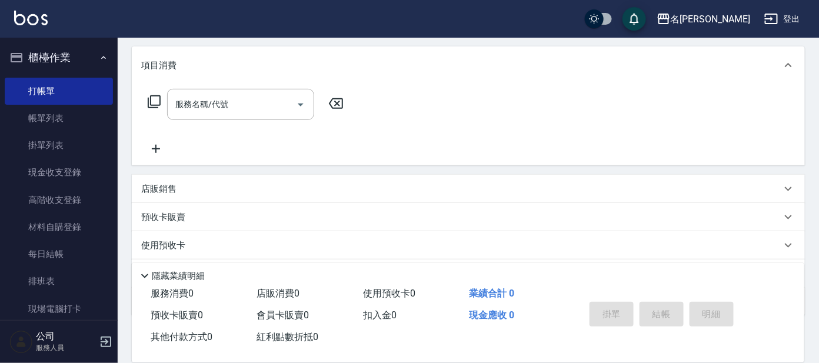
scroll to position [73, 0]
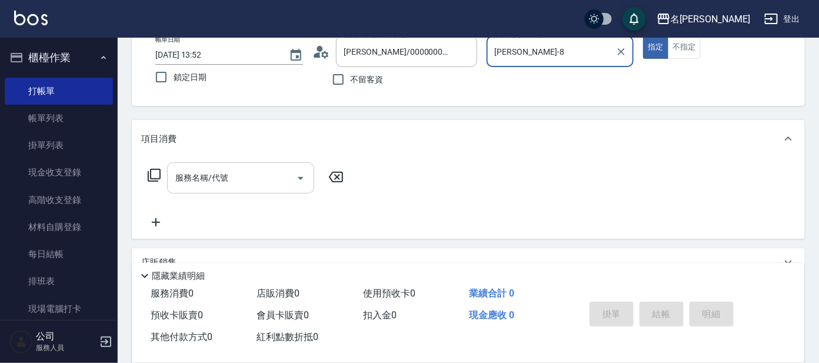
click at [187, 189] on div "服務名稱/代號" at bounding box center [240, 177] width 147 height 31
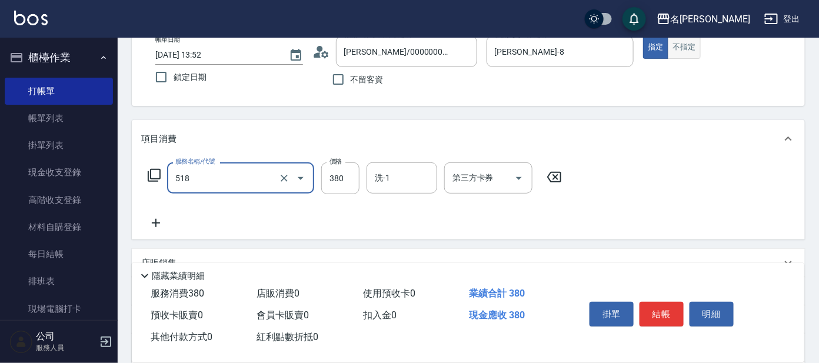
type input "舒壓+洗髮+養髮(518)"
click at [683, 51] on button "不指定" at bounding box center [684, 47] width 33 height 23
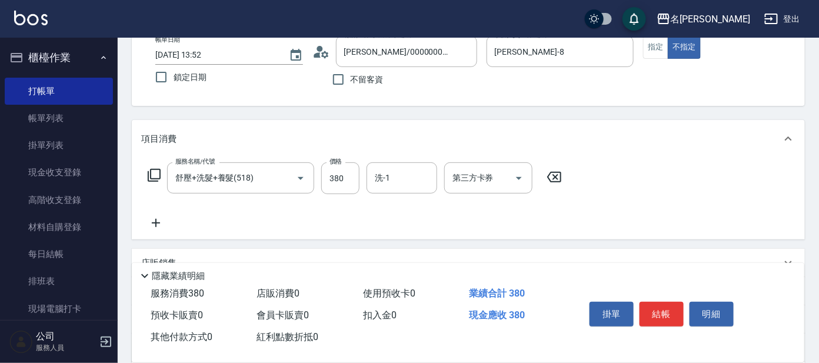
type button "false"
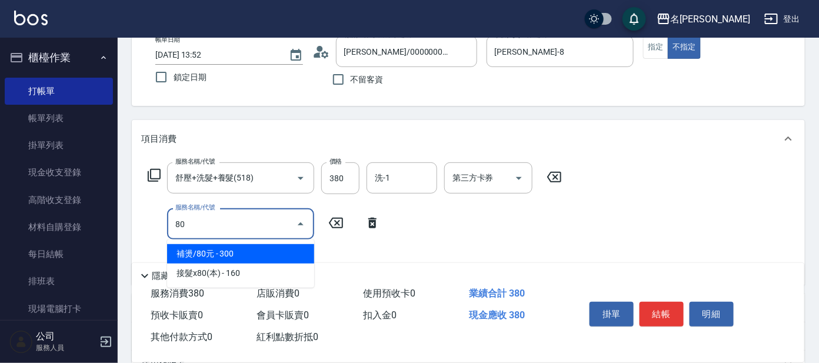
type input "8"
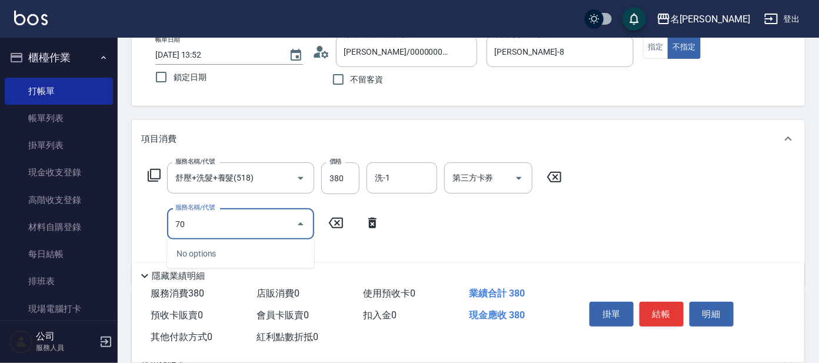
type input "705"
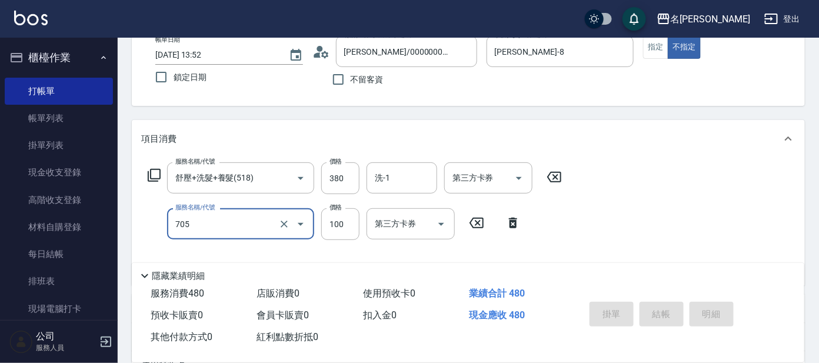
type input "[DATE] 13:53"
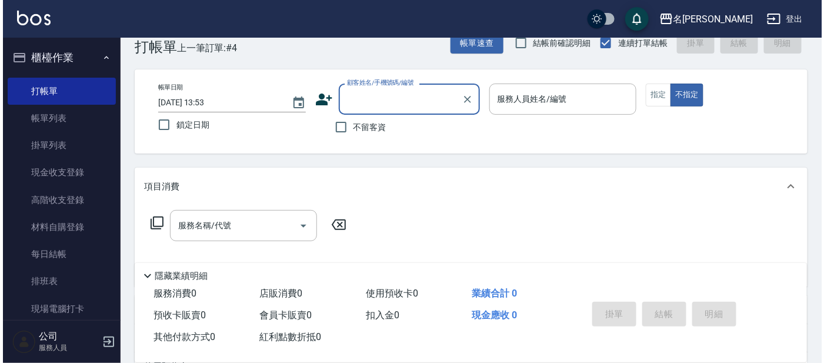
scroll to position [0, 0]
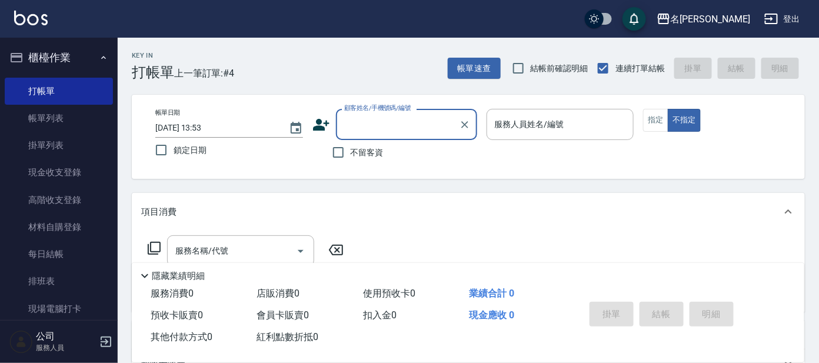
click at [411, 121] on input "顧客姓名/手機號碼/編號" at bounding box center [397, 124] width 113 height 21
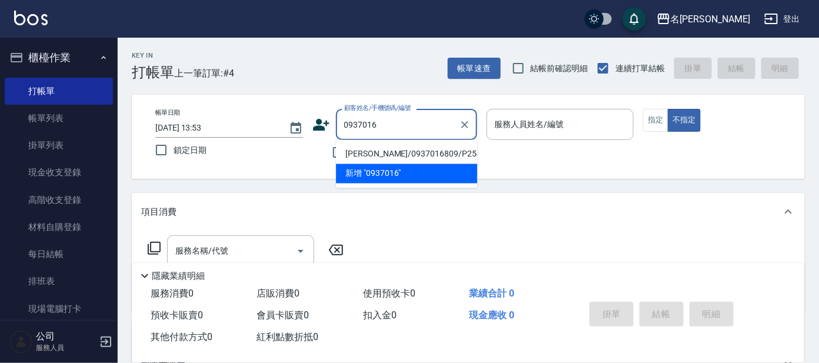
click at [436, 154] on li "[PERSON_NAME]/0937016809/P2545" at bounding box center [406, 154] width 141 height 19
type input "[PERSON_NAME]/0937016809/P2545"
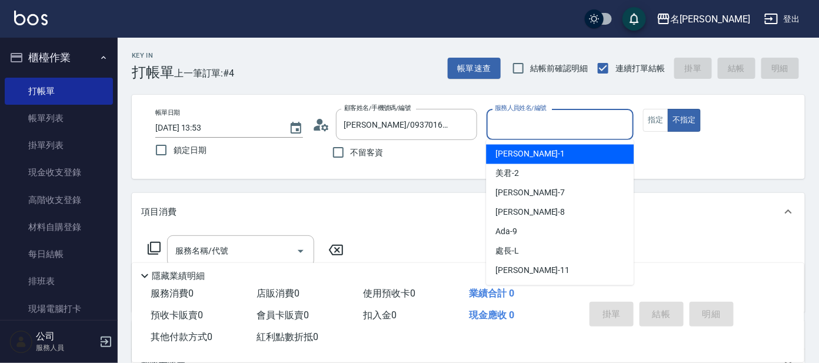
click at [595, 114] on input "服務人員姓名/編號" at bounding box center [560, 124] width 137 height 21
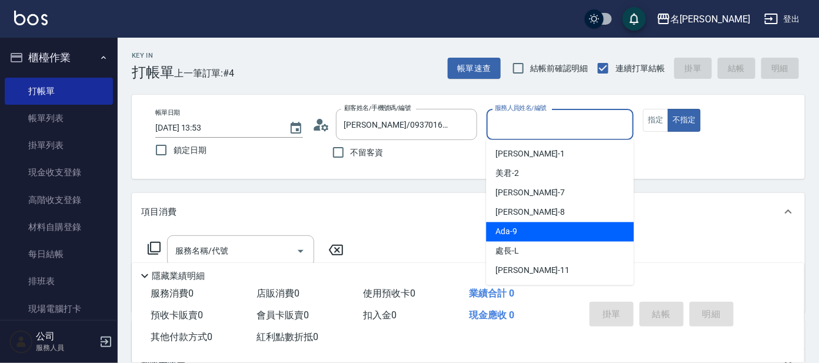
click at [537, 233] on div "Ada -9" at bounding box center [560, 231] width 148 height 19
type input "Ada-9"
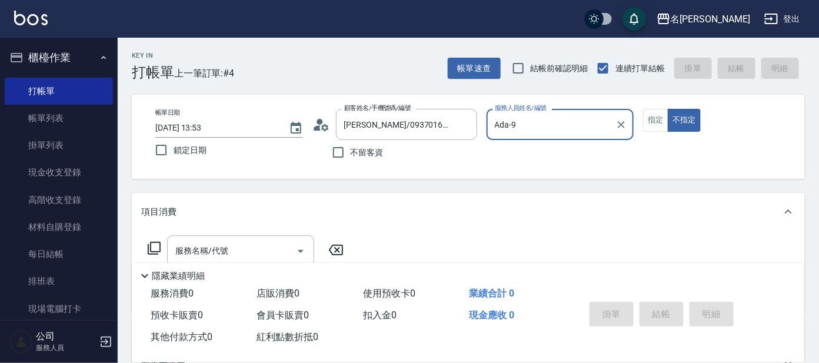
click at [158, 245] on icon at bounding box center [154, 248] width 14 height 14
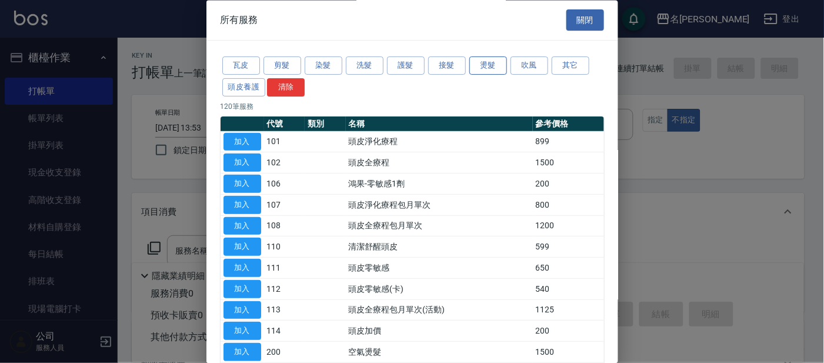
click at [485, 64] on button "燙髮" at bounding box center [488, 66] width 38 height 18
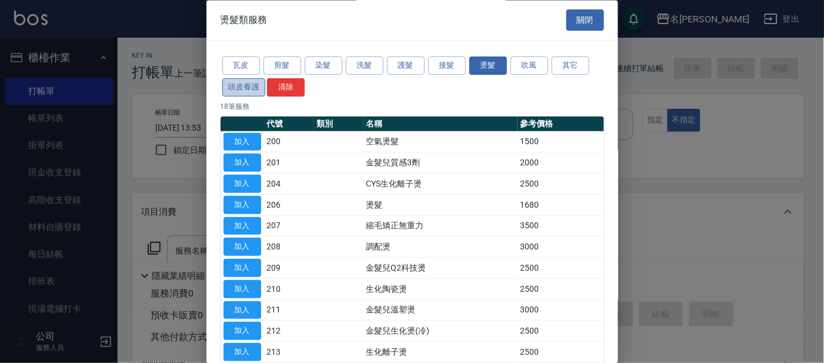
click at [246, 81] on button "頭皮養護" at bounding box center [244, 87] width 44 height 18
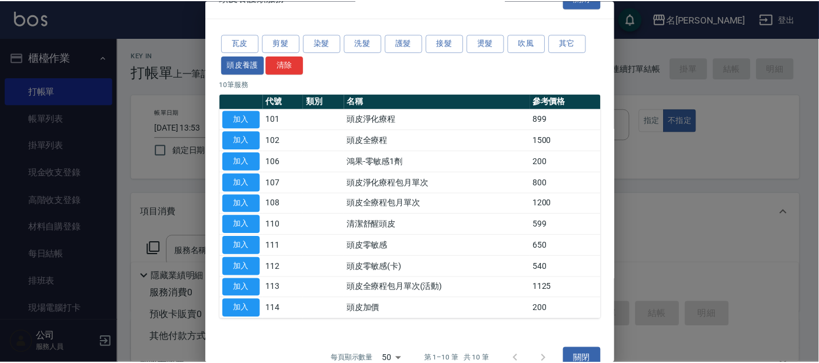
scroll to position [43, 0]
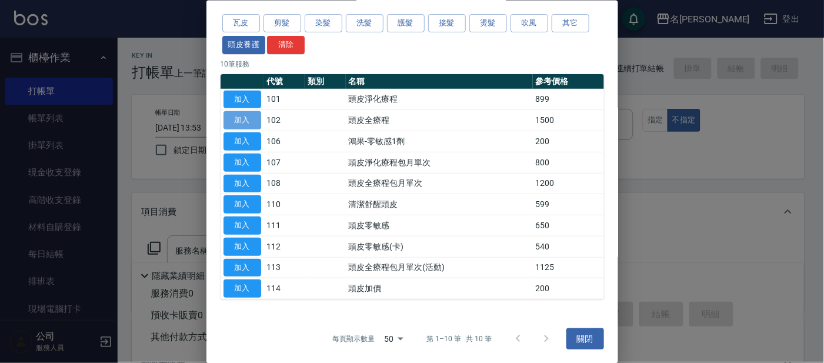
click at [255, 116] on button "加入" at bounding box center [243, 120] width 38 height 18
type input "頭皮全療程(102)"
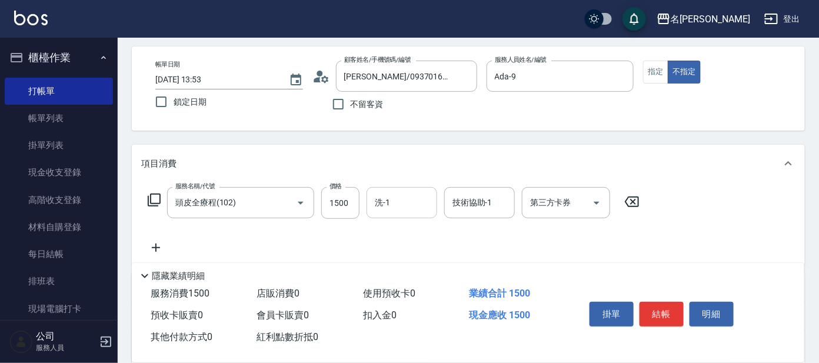
scroll to position [73, 0]
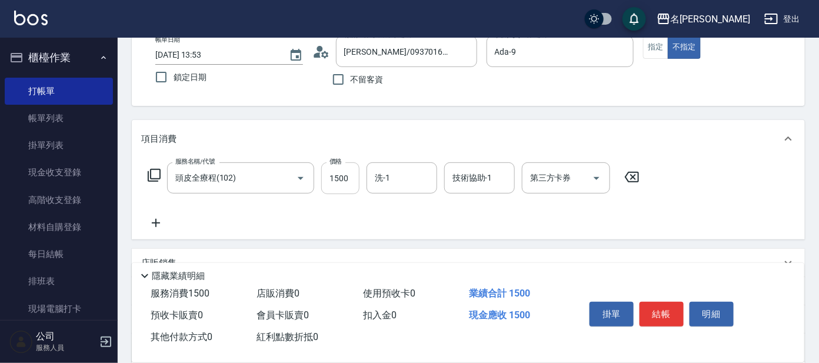
click at [354, 176] on input "1500" at bounding box center [340, 178] width 38 height 32
type input "1299"
click at [395, 182] on input "洗-1" at bounding box center [402, 178] width 60 height 21
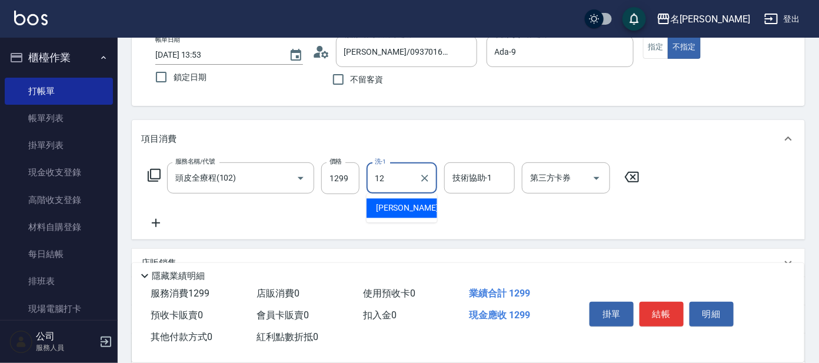
click at [378, 206] on span "云潔 -12" at bounding box center [413, 208] width 74 height 12
type input "云潔-12"
click at [662, 308] on button "結帳" at bounding box center [661, 314] width 44 height 25
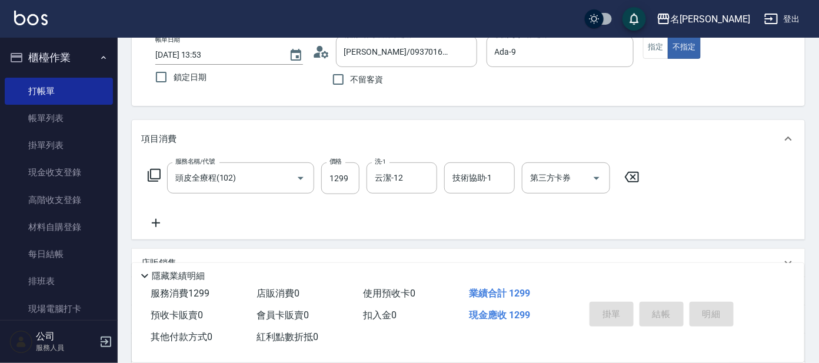
type input "[DATE] 14:00"
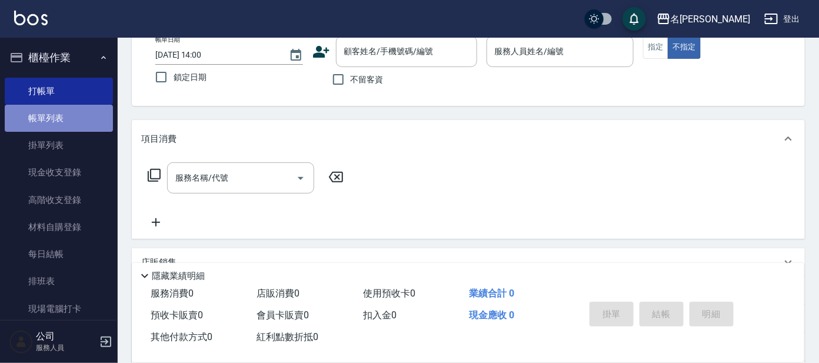
click at [76, 116] on link "帳單列表" at bounding box center [59, 118] width 108 height 27
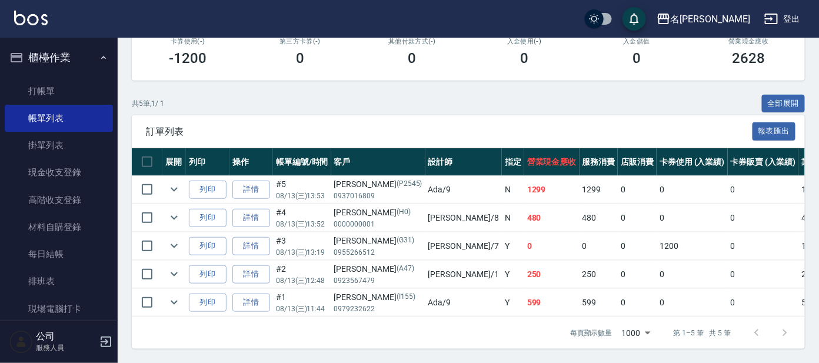
scroll to position [220, 0]
click at [250, 181] on link "詳情" at bounding box center [251, 190] width 38 height 18
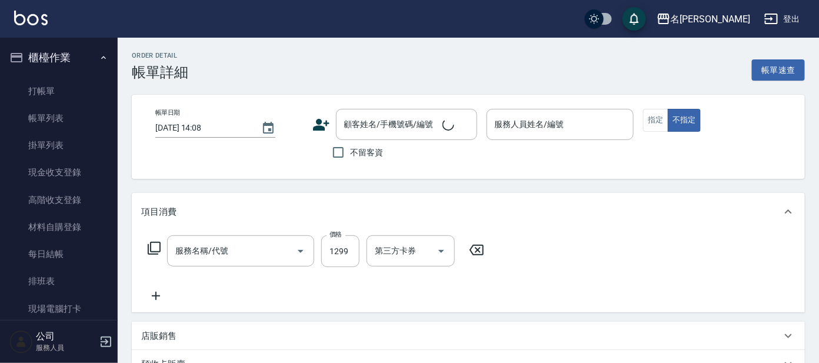
type input "[DATE] 13:53"
type input "Ada-9"
type input "頭皮全療程(102)"
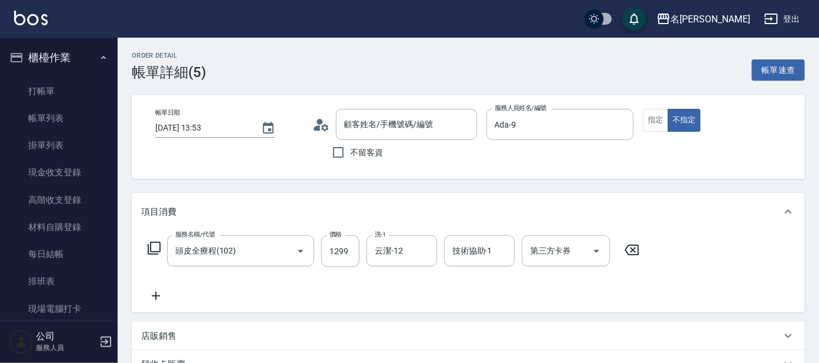
scroll to position [73, 0]
type input "[PERSON_NAME]/0937016809/P2545"
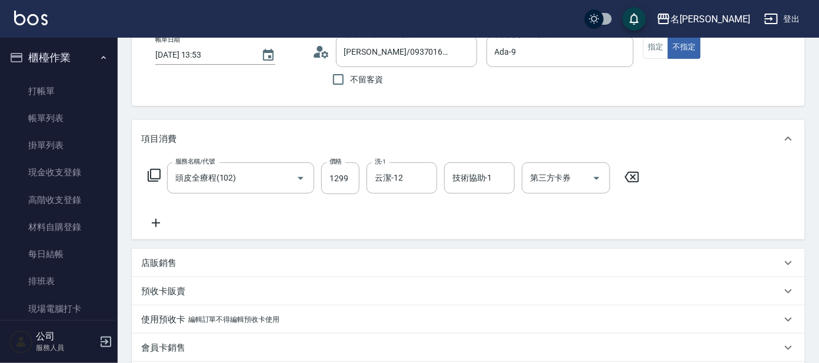
click at [151, 171] on icon at bounding box center [154, 175] width 13 height 13
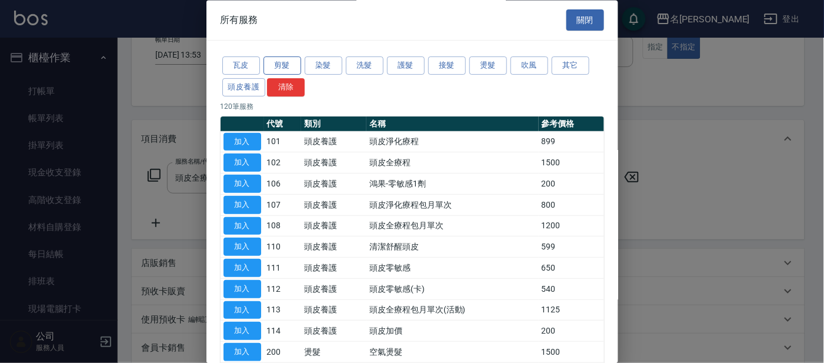
click at [278, 68] on button "剪髮" at bounding box center [283, 66] width 38 height 18
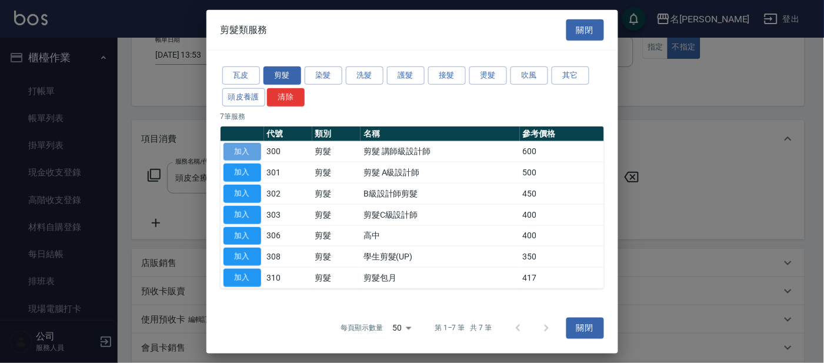
click at [239, 146] on button "加入" at bounding box center [243, 151] width 38 height 18
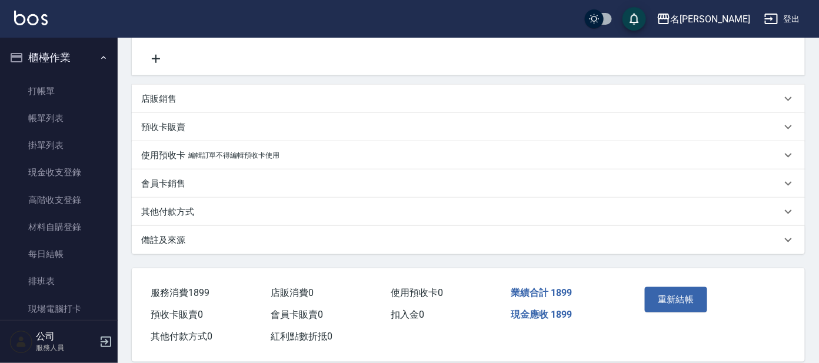
scroll to position [298, 0]
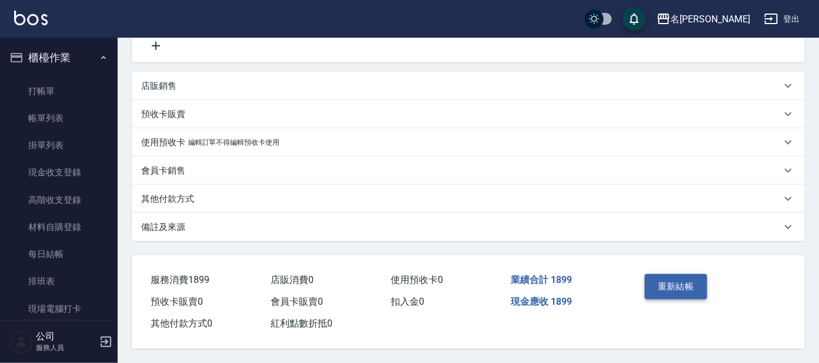
click at [682, 279] on button "重新結帳" at bounding box center [676, 286] width 62 height 25
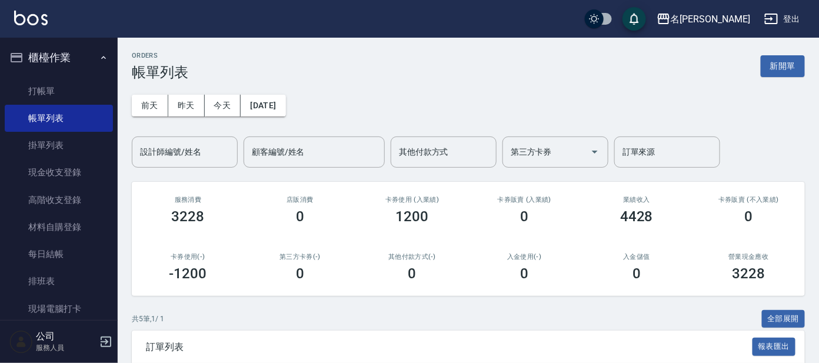
click at [681, 282] on div "入金儲值 0" at bounding box center [637, 267] width 112 height 57
click at [50, 87] on link "打帳單" at bounding box center [59, 91] width 108 height 27
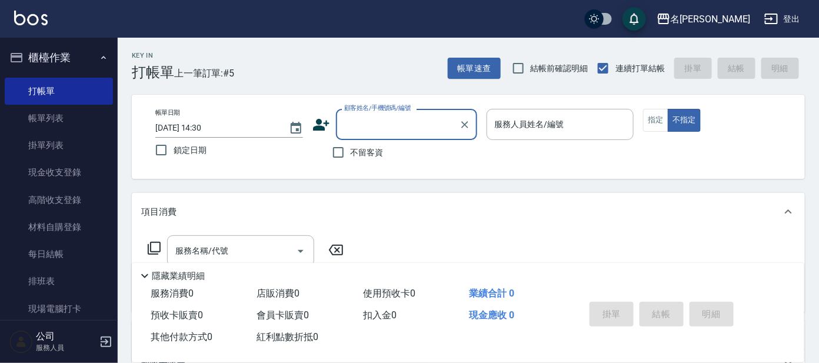
click at [396, 116] on input "顧客姓名/手機號碼/編號" at bounding box center [397, 124] width 113 height 21
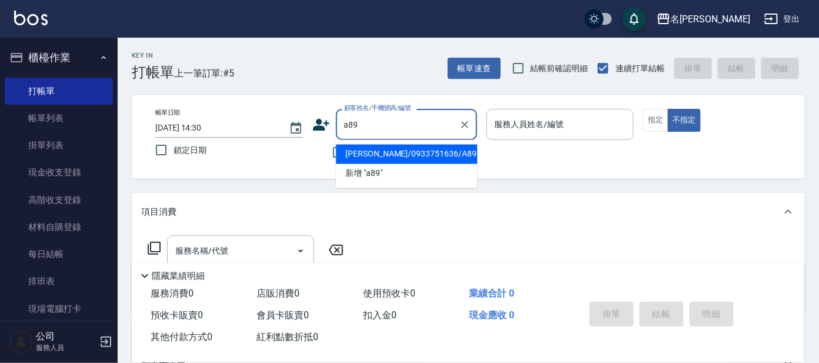
type input "[PERSON_NAME]/0933751636/A89"
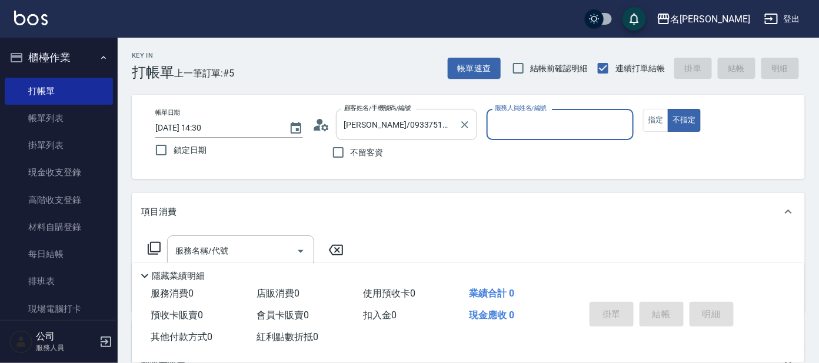
type input "宥里-1"
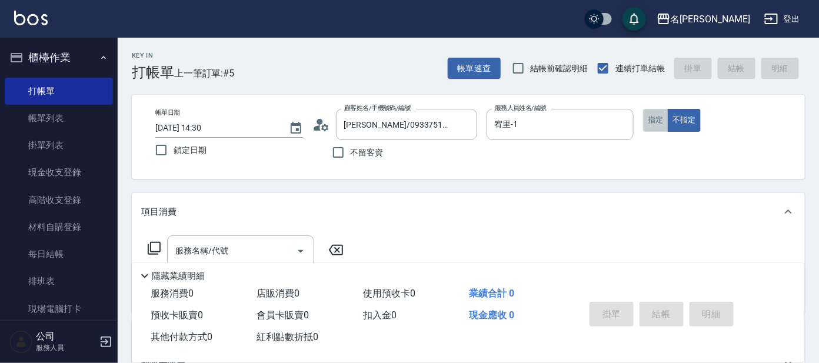
click at [658, 122] on button "指定" at bounding box center [655, 120] width 25 height 23
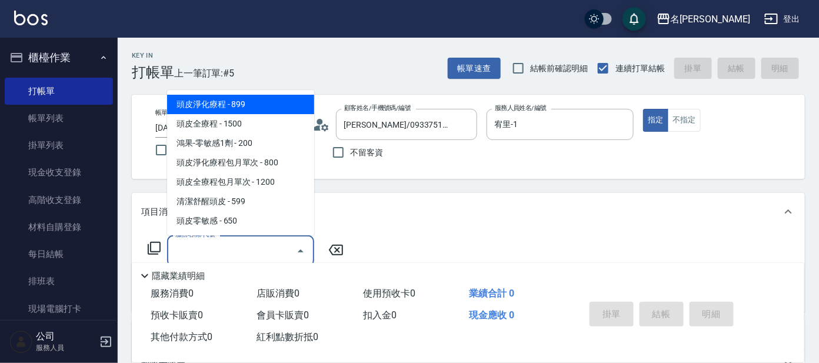
click at [210, 252] on input "服務名稱/代號" at bounding box center [231, 251] width 119 height 21
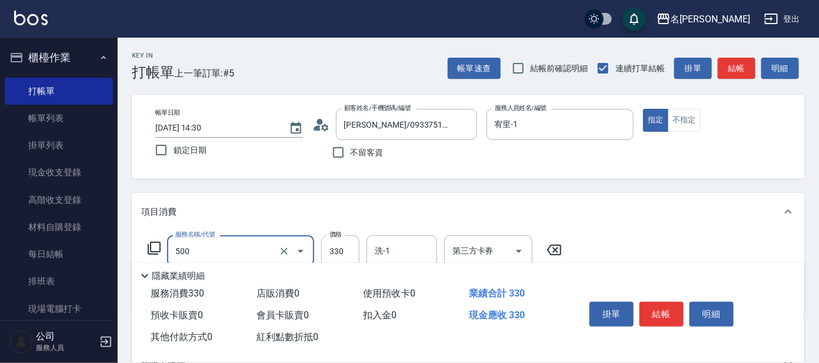
type input "高階洗髮(500)"
click at [660, 311] on button "結帳" at bounding box center [661, 314] width 44 height 25
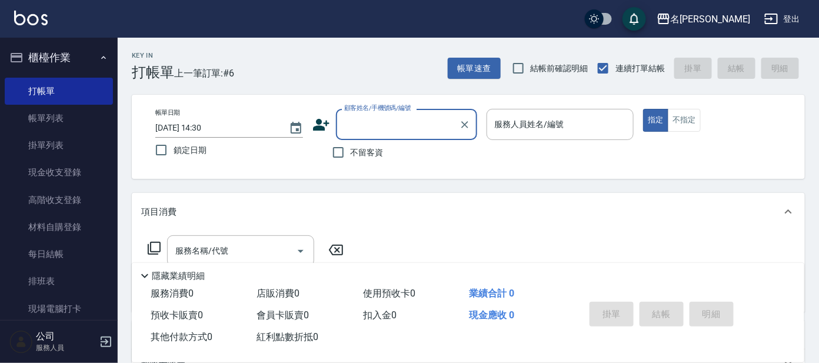
click at [439, 121] on input "顧客姓名/手機號碼/編號" at bounding box center [397, 124] width 113 height 21
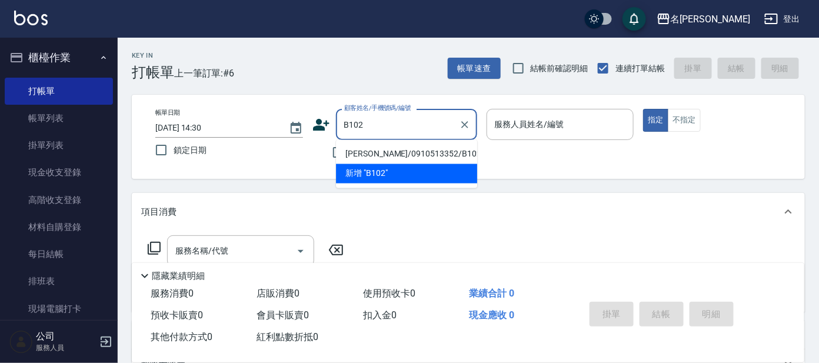
click at [446, 151] on li "[PERSON_NAME]/0910513352/B102" at bounding box center [406, 154] width 141 height 19
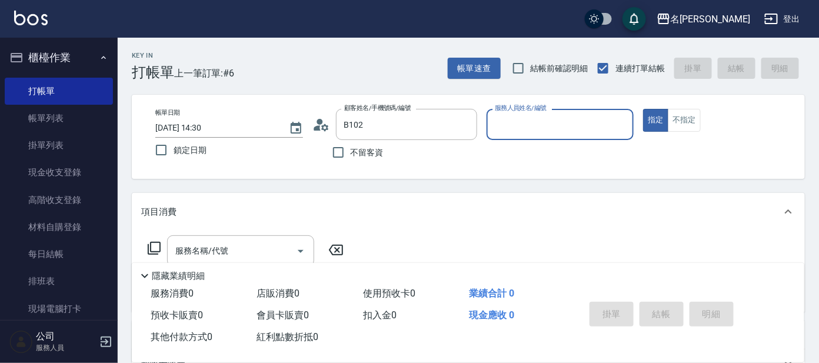
type input "[PERSON_NAME]/0910513352/B102"
click at [586, 123] on input "美君-2" at bounding box center [551, 124] width 119 height 21
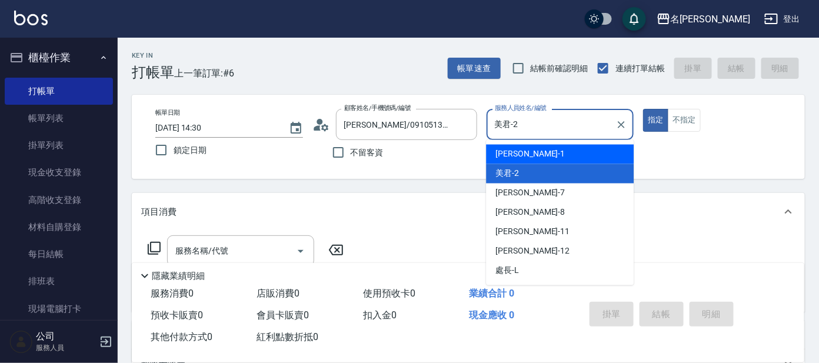
click at [555, 154] on div "宥里 -1" at bounding box center [560, 154] width 148 height 19
type input "宥里-1"
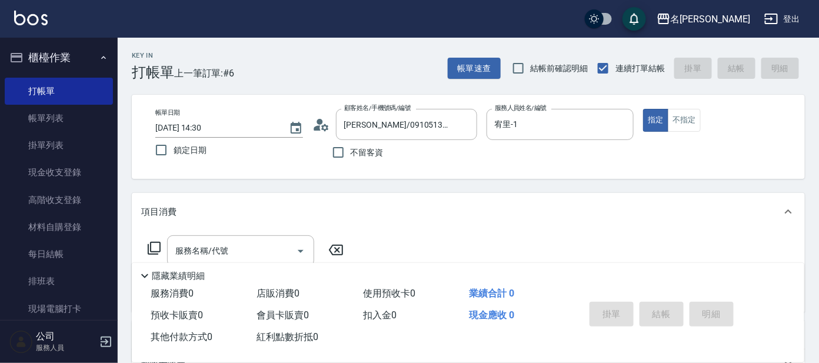
click at [140, 246] on div "服務名稱/代號 服務名稱/代號" at bounding box center [468, 271] width 673 height 81
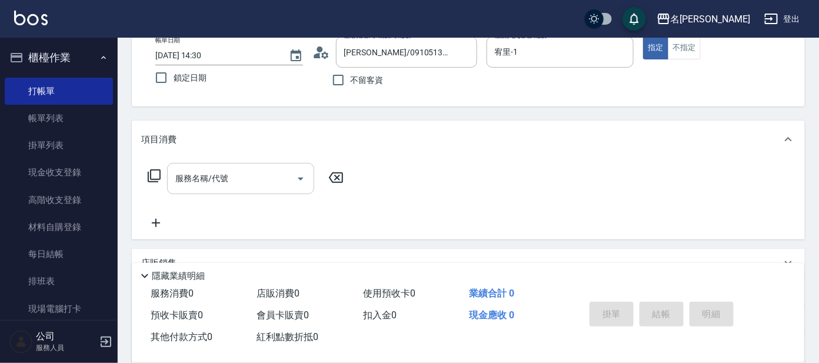
scroll to position [73, 0]
click at [154, 169] on icon at bounding box center [154, 175] width 13 height 13
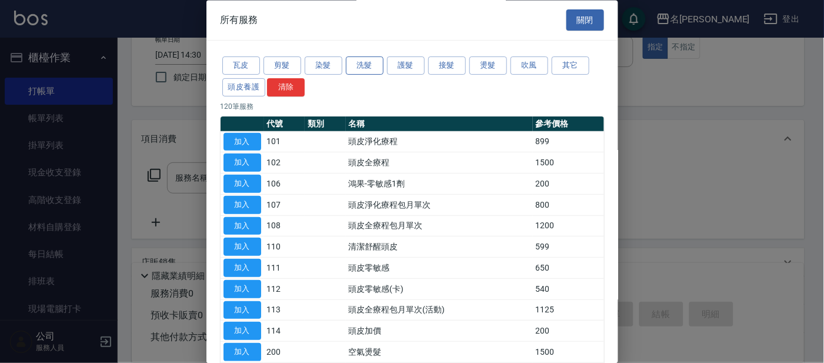
click at [372, 59] on button "洗髮" at bounding box center [365, 66] width 38 height 18
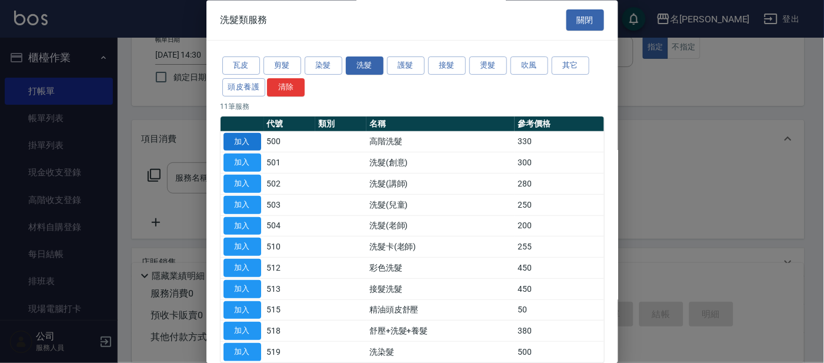
click at [247, 139] on button "加入" at bounding box center [243, 142] width 38 height 18
type input "高階洗髮(500)"
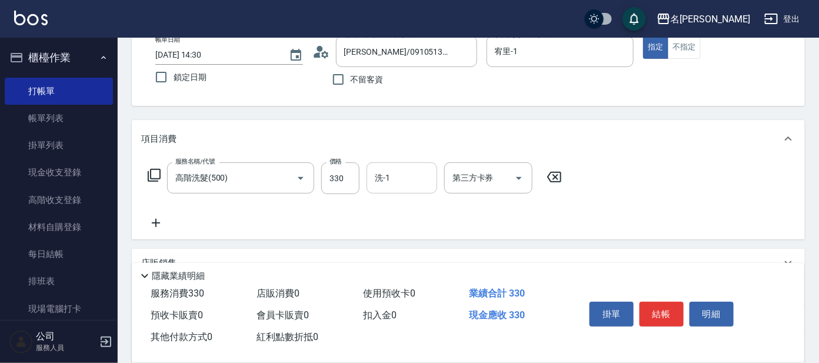
click at [412, 170] on input "洗-1" at bounding box center [402, 178] width 60 height 21
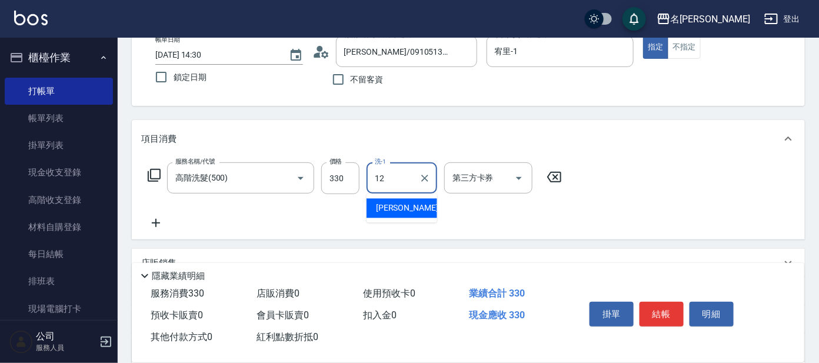
click at [404, 201] on div "云潔 -12" at bounding box center [401, 208] width 71 height 19
type input "云潔-12"
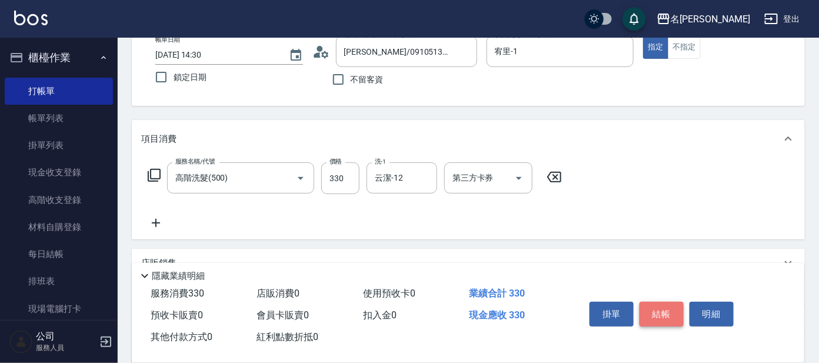
click at [655, 306] on button "結帳" at bounding box center [661, 314] width 44 height 25
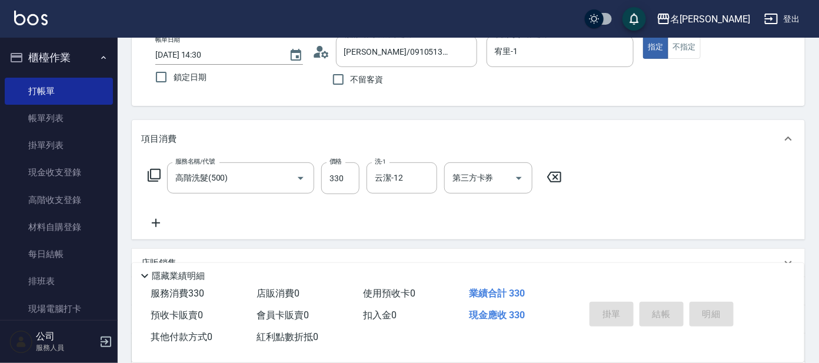
type input "[DATE] 14:34"
